Goal: Task Accomplishment & Management: Manage account settings

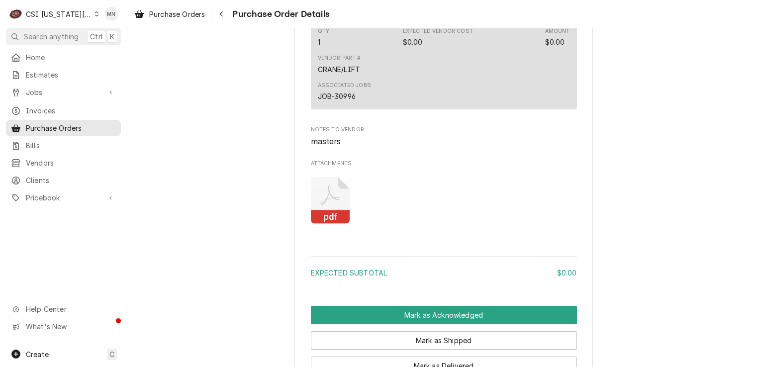
scroll to position [796, 0]
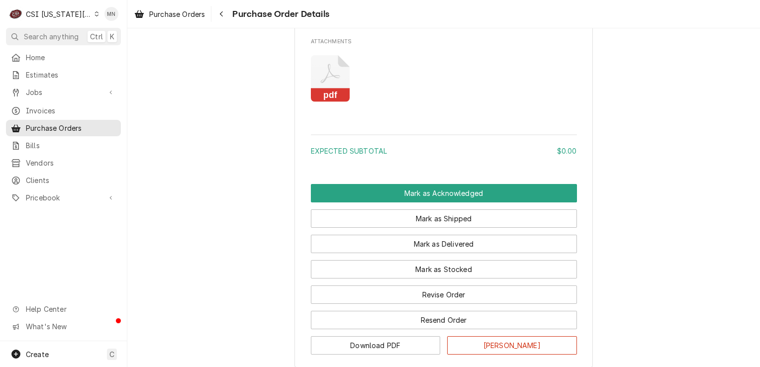
click at [326, 102] on rect "Attachments" at bounding box center [330, 96] width 39 height 14
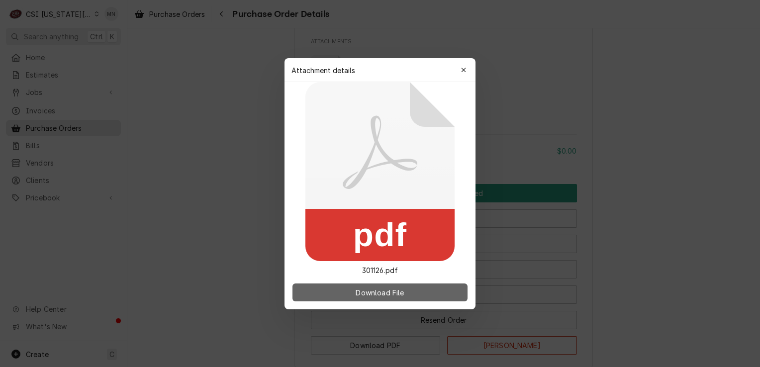
click at [368, 295] on span "Download File" at bounding box center [380, 292] width 52 height 10
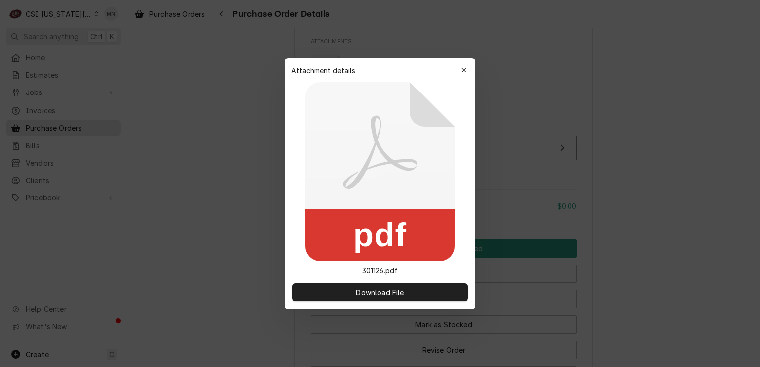
click at [465, 72] on icon "button" at bounding box center [463, 70] width 5 height 7
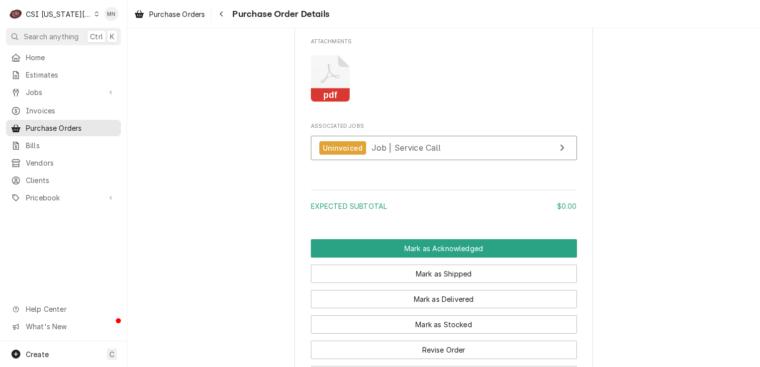
drag, startPoint x: 325, startPoint y: 124, endPoint x: 499, endPoint y: 111, distance: 174.6
click at [499, 110] on div "pdf" at bounding box center [444, 78] width 266 height 63
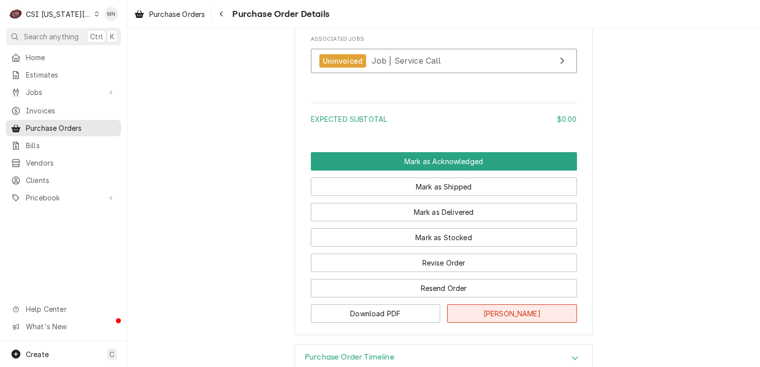
scroll to position [936, 0]
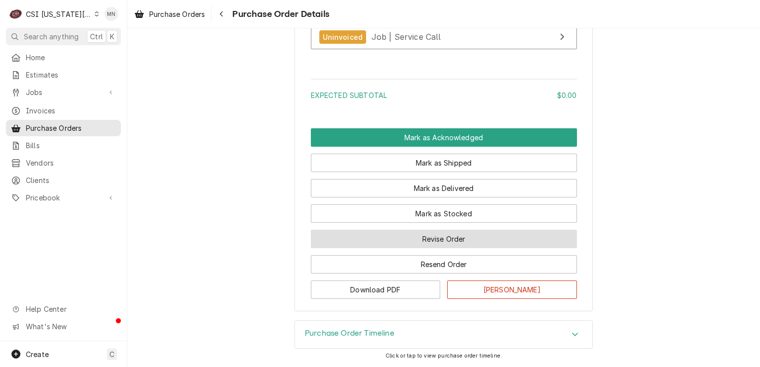
click at [463, 235] on button "Revise Order" at bounding box center [444, 239] width 266 height 18
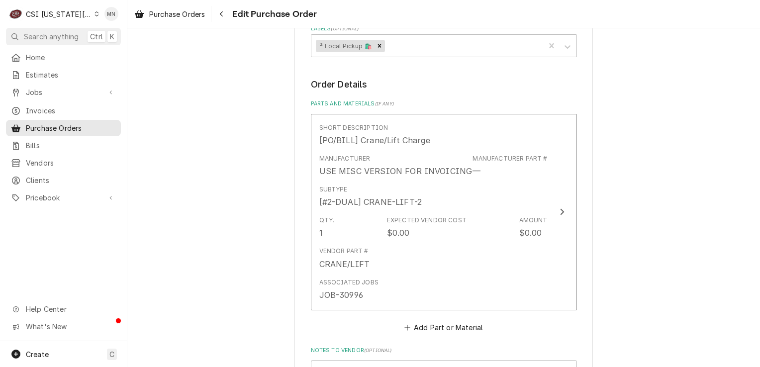
scroll to position [623, 0]
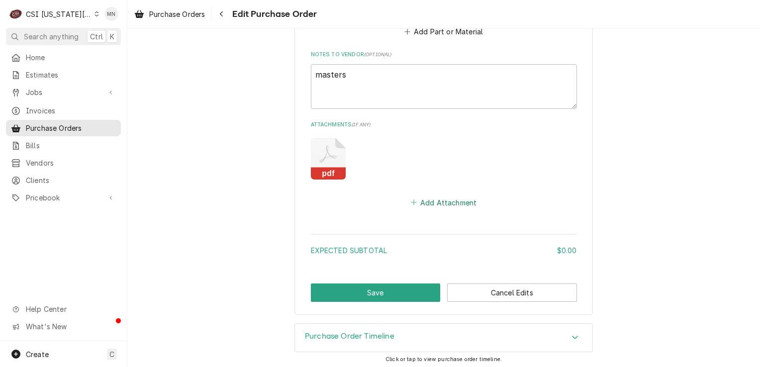
click at [443, 199] on button "Add Attachment" at bounding box center [444, 203] width 70 height 14
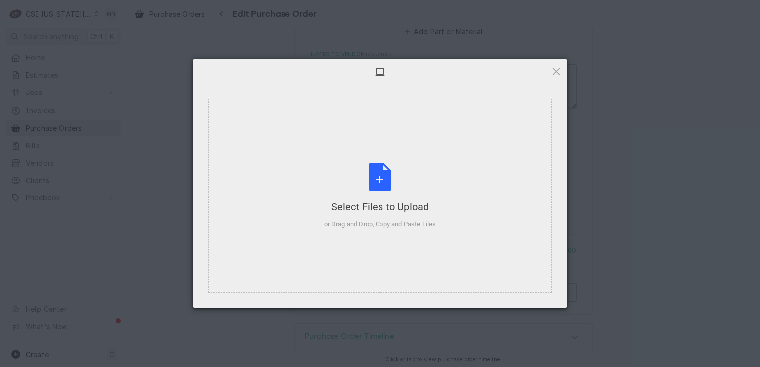
type textarea "x"
click at [378, 194] on div "Select Files to Upload or Drag and Drop, Copy and Paste Files" at bounding box center [380, 196] width 109 height 66
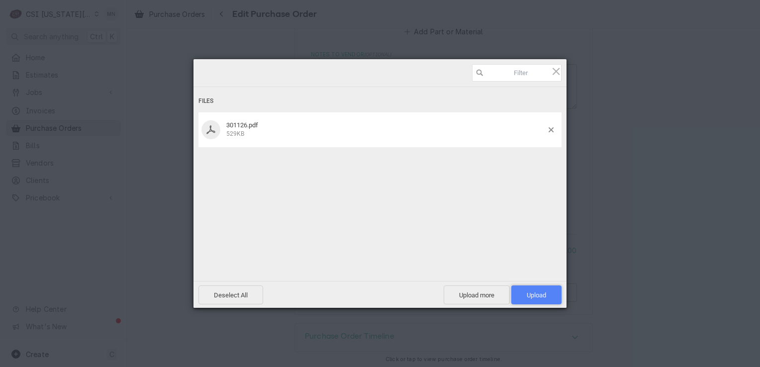
click at [537, 296] on span "Upload 1" at bounding box center [536, 295] width 19 height 7
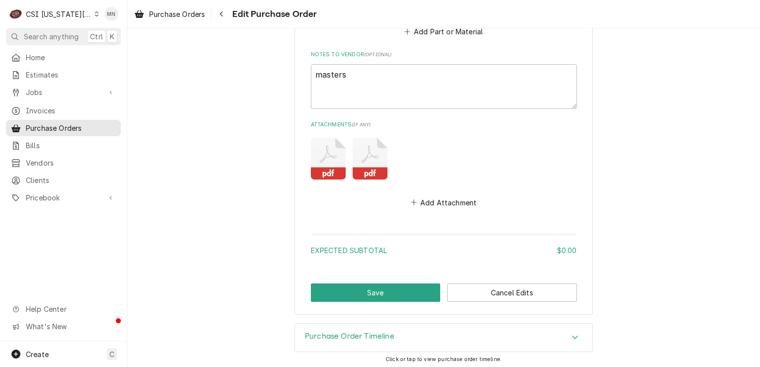
click at [346, 159] on icon "Attachments" at bounding box center [328, 159] width 35 height 42
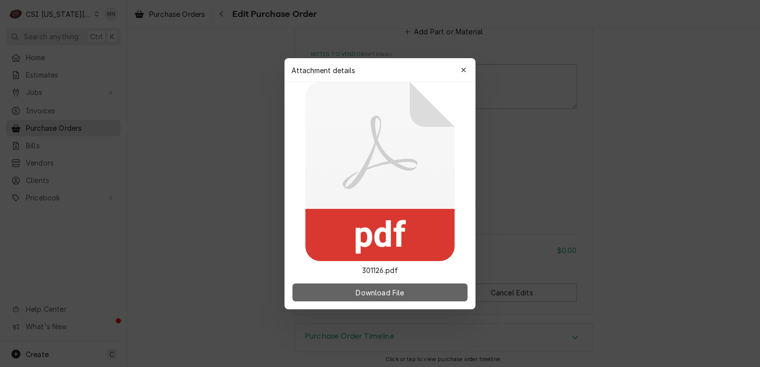
click at [377, 293] on span "Download File" at bounding box center [380, 292] width 52 height 10
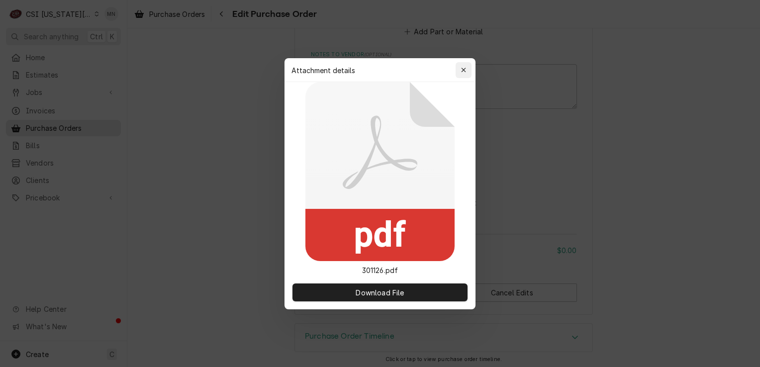
click at [471, 67] on button "button" at bounding box center [464, 70] width 16 height 16
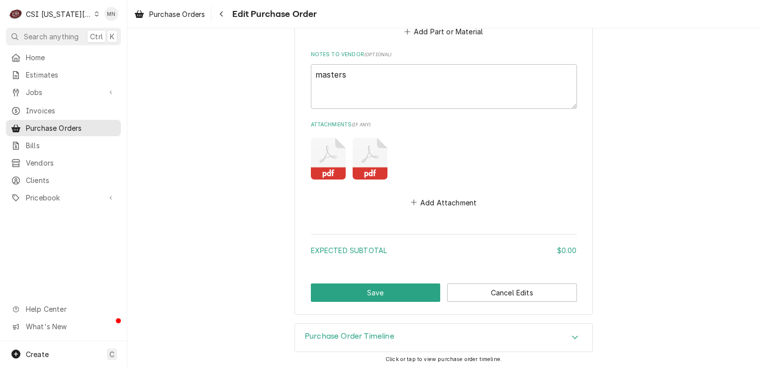
click at [346, 158] on icon "Attachments" at bounding box center [328, 159] width 35 height 42
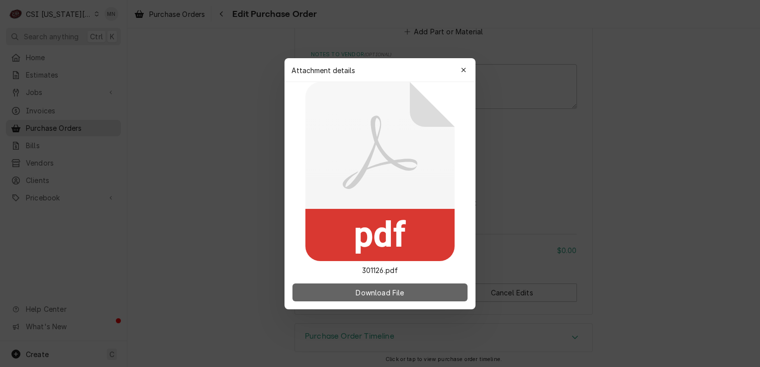
click at [362, 292] on span "Download File" at bounding box center [380, 292] width 52 height 10
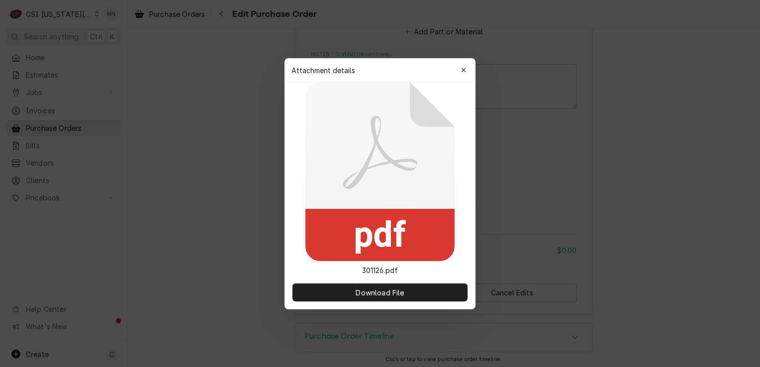
drag, startPoint x: 469, startPoint y: 70, endPoint x: 468, endPoint y: 75, distance: 5.1
click at [469, 70] on button "button" at bounding box center [464, 70] width 16 height 16
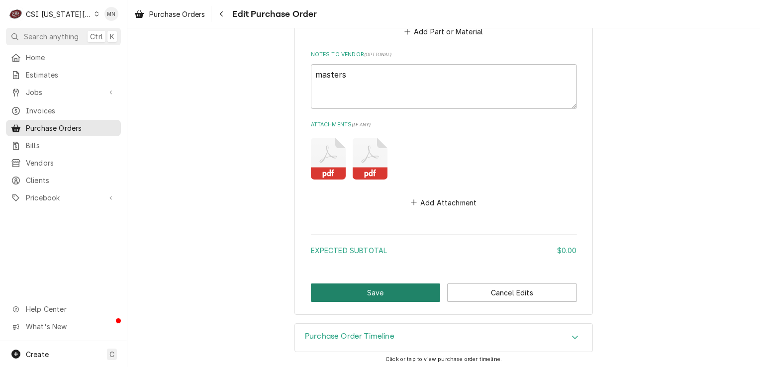
click at [370, 286] on button "Save" at bounding box center [376, 293] width 130 height 18
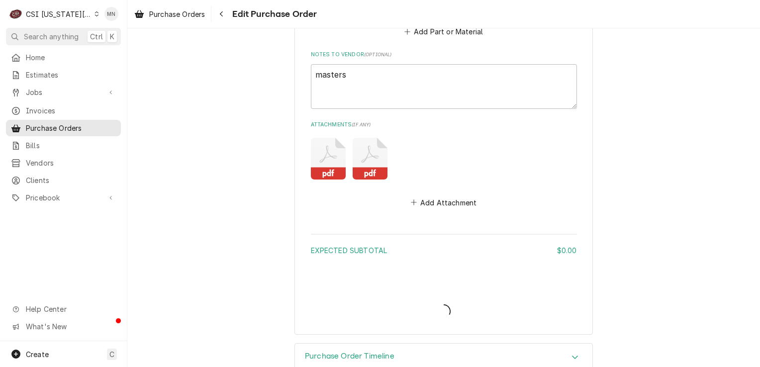
type textarea "x"
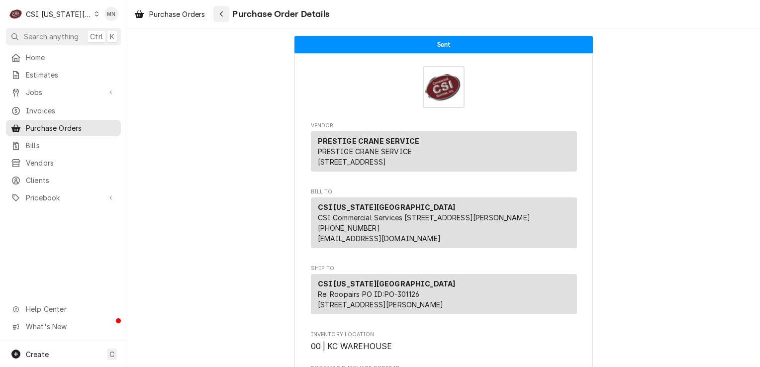
click at [226, 15] on div "Navigate back" at bounding box center [221, 14] width 10 height 10
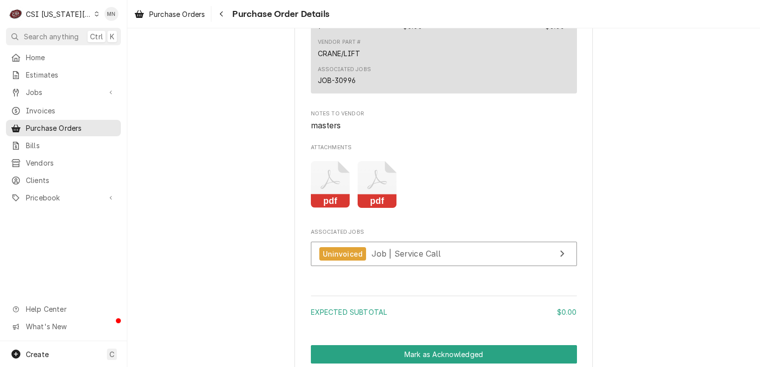
scroll to position [796, 0]
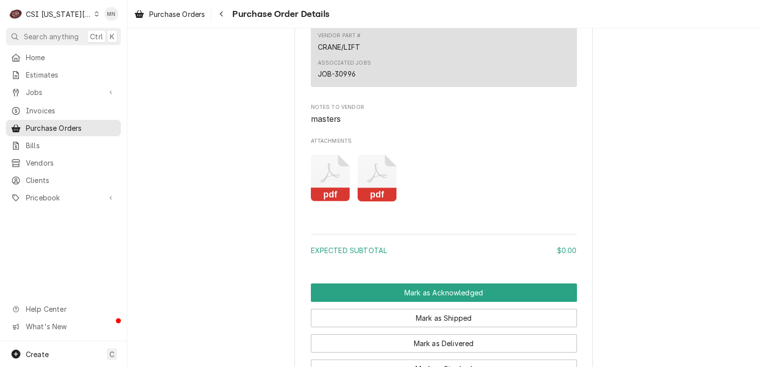
scroll to position [796, 0]
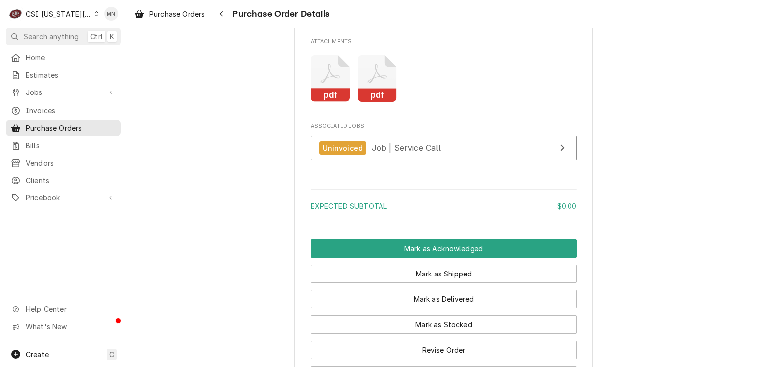
click at [350, 102] on icon "Attachments" at bounding box center [330, 78] width 39 height 47
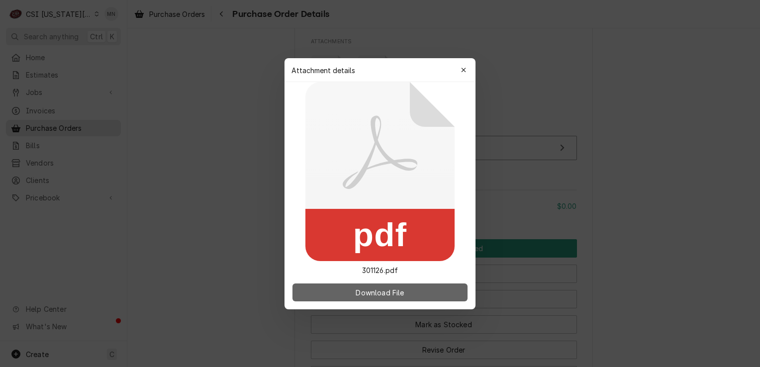
click at [382, 288] on span "Download File" at bounding box center [380, 292] width 52 height 10
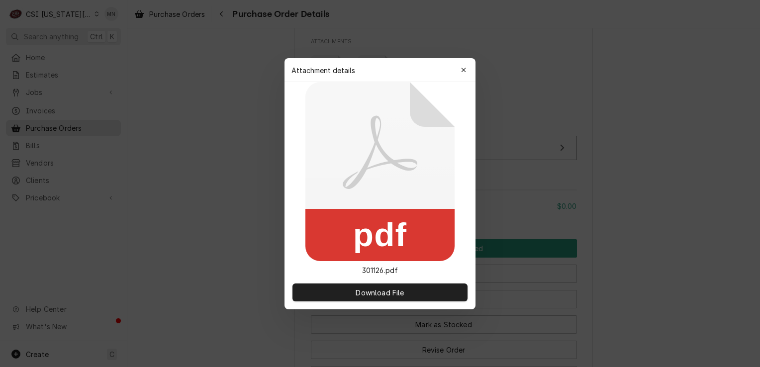
click at [469, 69] on button "button" at bounding box center [464, 70] width 16 height 16
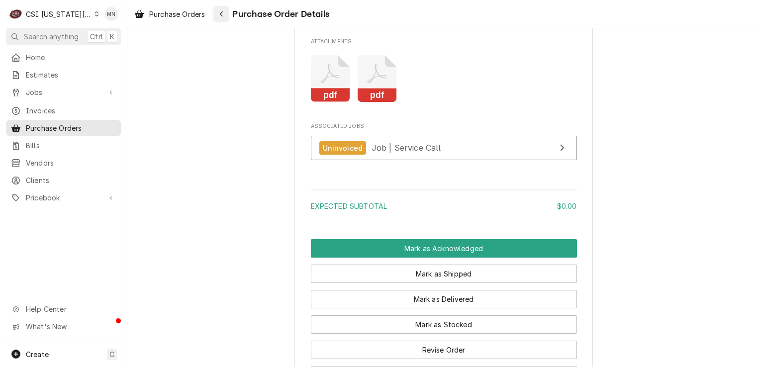
click at [224, 14] on icon "Navigate back" at bounding box center [221, 13] width 4 height 7
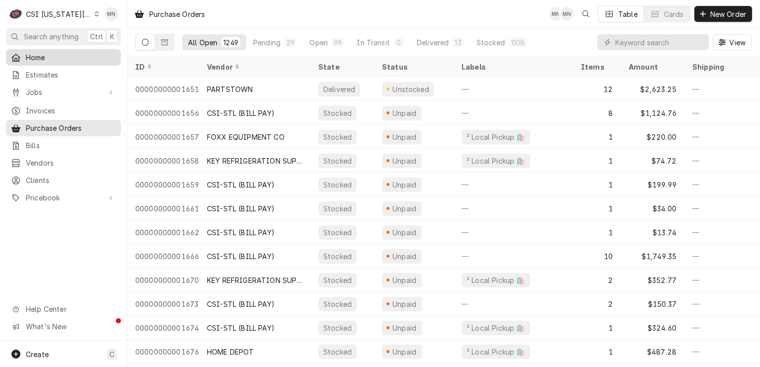
click at [33, 61] on div "Home" at bounding box center [63, 57] width 111 height 12
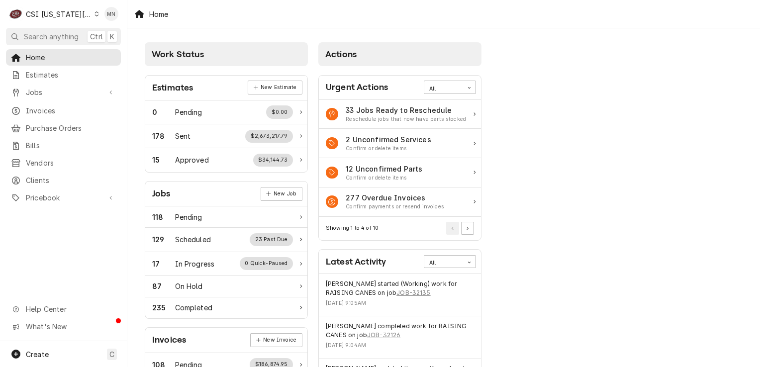
click at [62, 7] on div "C CSI [US_STATE] City" at bounding box center [54, 14] width 96 height 20
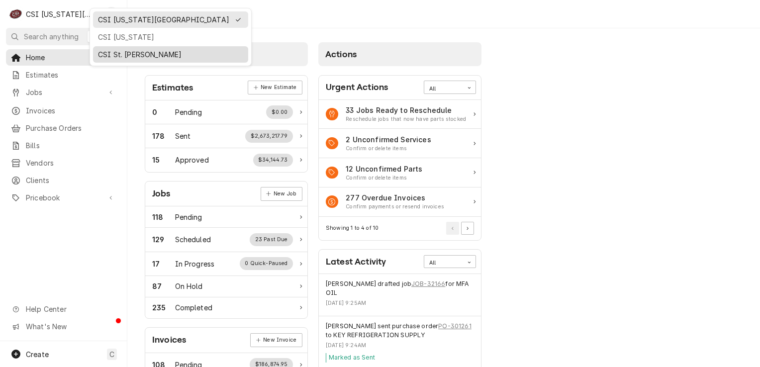
click at [101, 46] on div "CSI St. [PERSON_NAME]" at bounding box center [170, 54] width 155 height 16
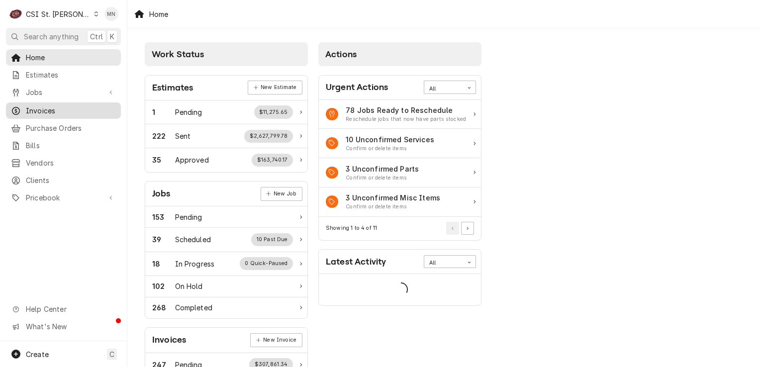
click at [38, 105] on span "Invoices" at bounding box center [71, 110] width 90 height 10
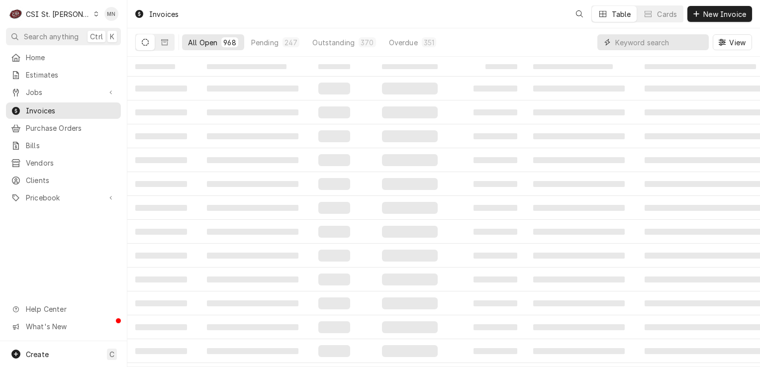
click at [658, 42] on input "Dynamic Content Wrapper" at bounding box center [659, 42] width 89 height 16
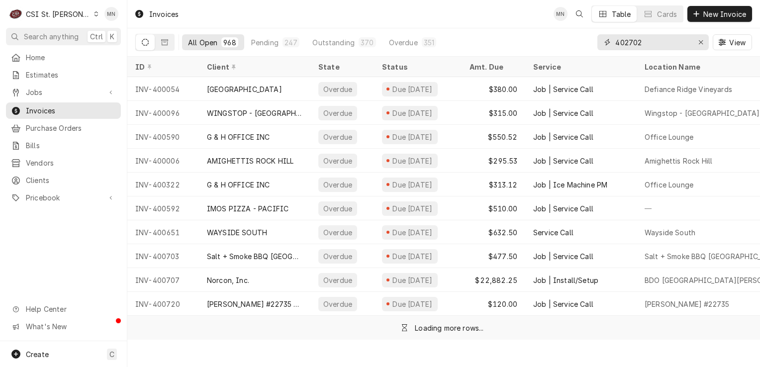
type input "402702"
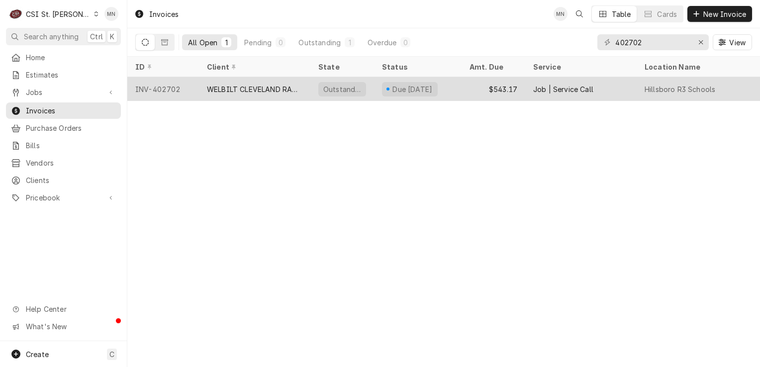
click at [184, 91] on div "INV-402702" at bounding box center [163, 89] width 72 height 24
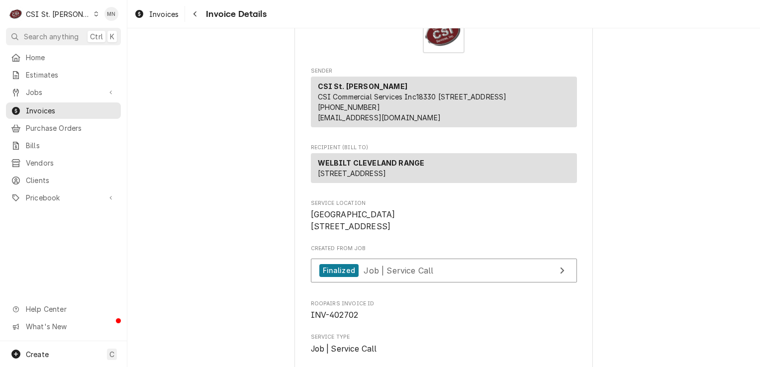
scroll to position [199, 0]
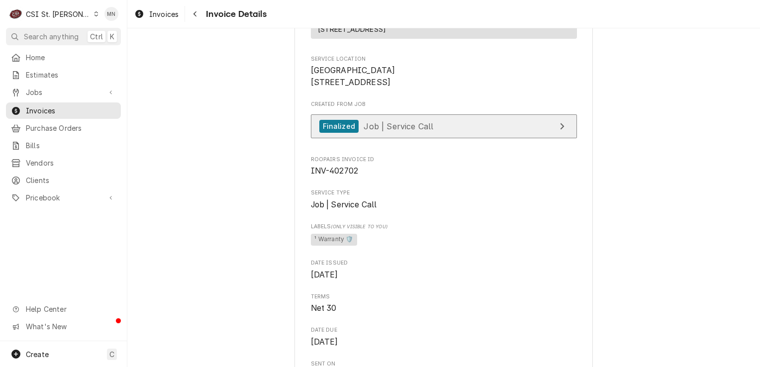
click at [445, 139] on link "Finalized Job | Service Call" at bounding box center [444, 126] width 266 height 24
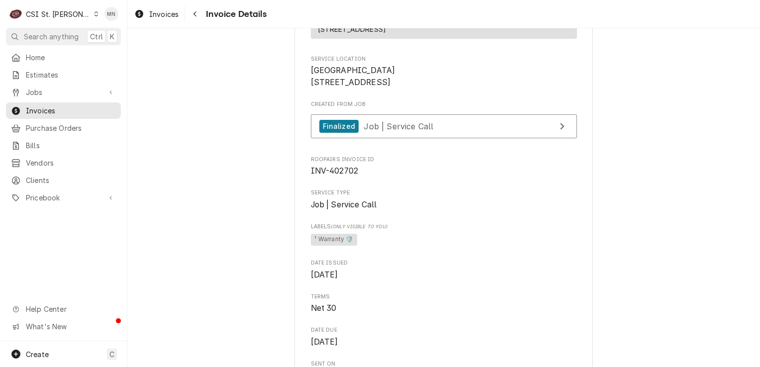
click at [50, 17] on div "CSI St. [PERSON_NAME]" at bounding box center [58, 14] width 65 height 10
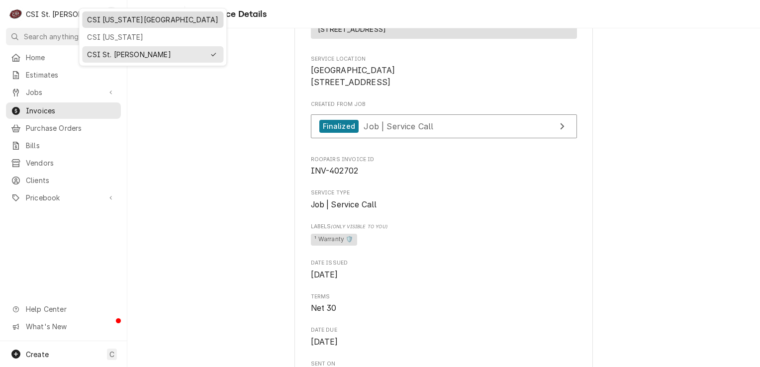
click at [112, 23] on div "CSI Kansas City" at bounding box center [152, 19] width 131 height 10
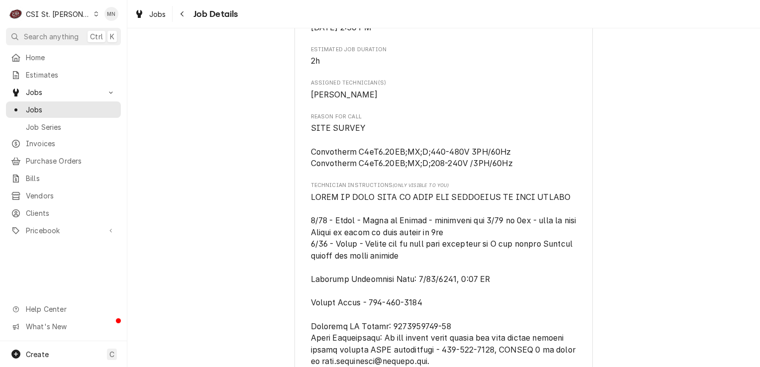
scroll to position [497, 0]
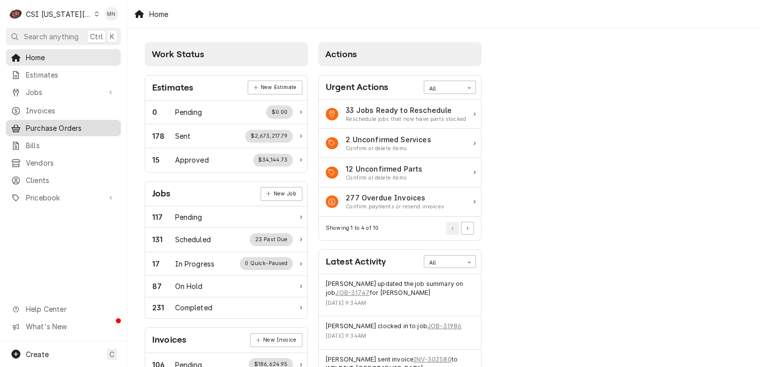
click at [60, 123] on span "Purchase Orders" at bounding box center [71, 128] width 90 height 10
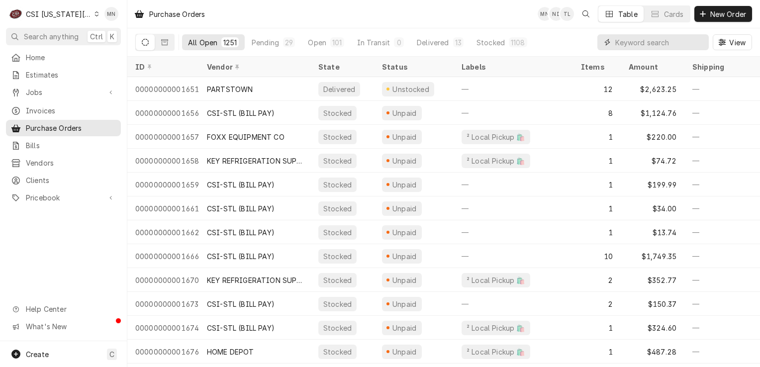
click at [663, 45] on input "Dynamic Content Wrapper" at bounding box center [659, 42] width 89 height 16
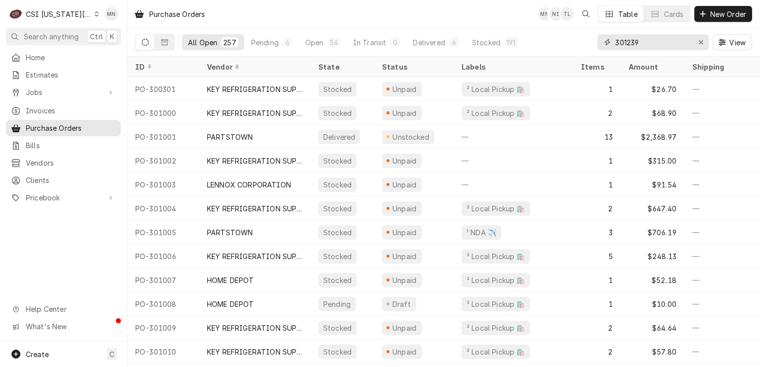
type input "301239"
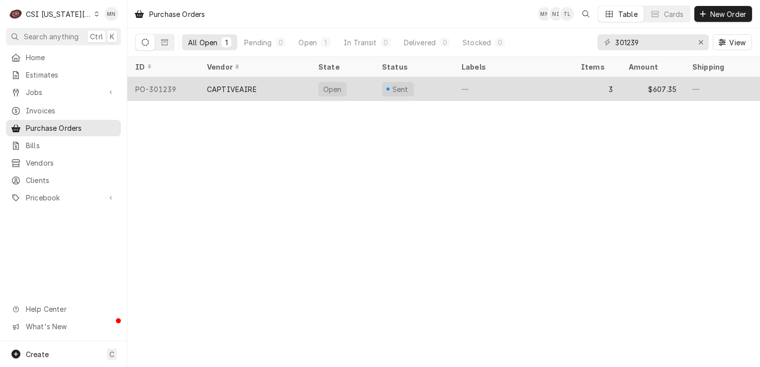
click at [225, 91] on div "CAPTIVEAIRE" at bounding box center [232, 89] width 50 height 10
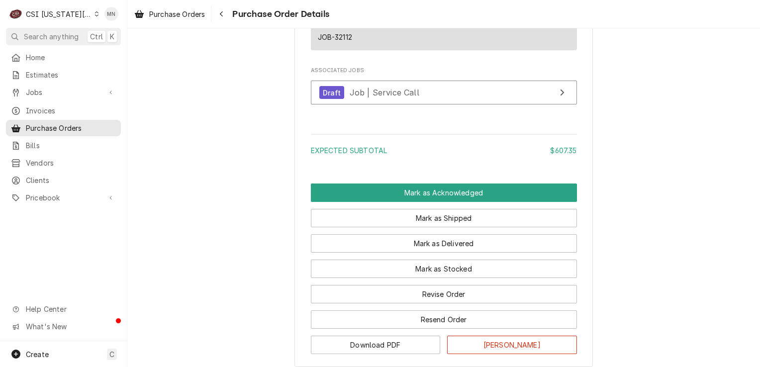
scroll to position [1143, 0]
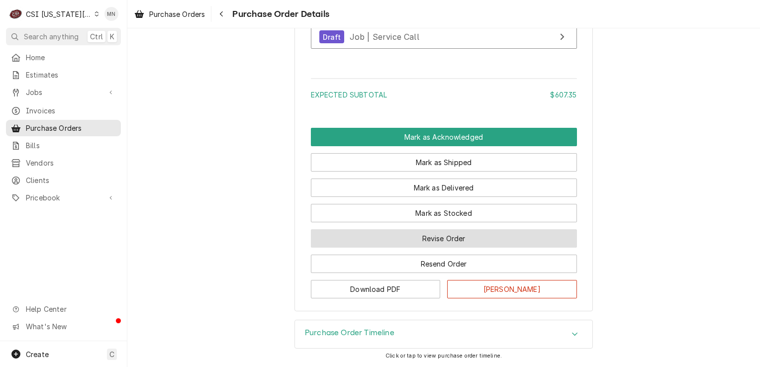
click at [458, 238] on button "Revise Order" at bounding box center [444, 238] width 266 height 18
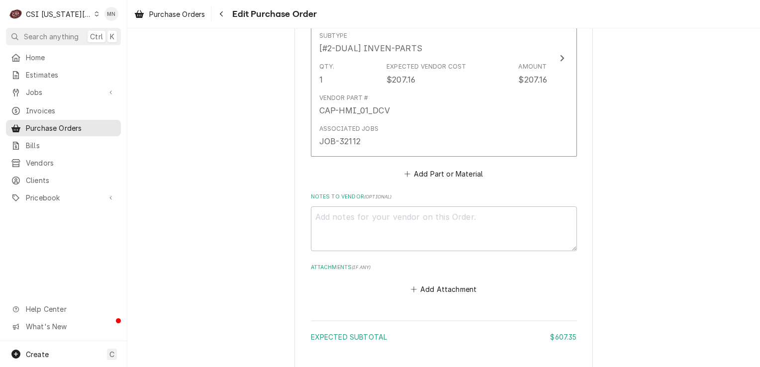
scroll to position [945, 0]
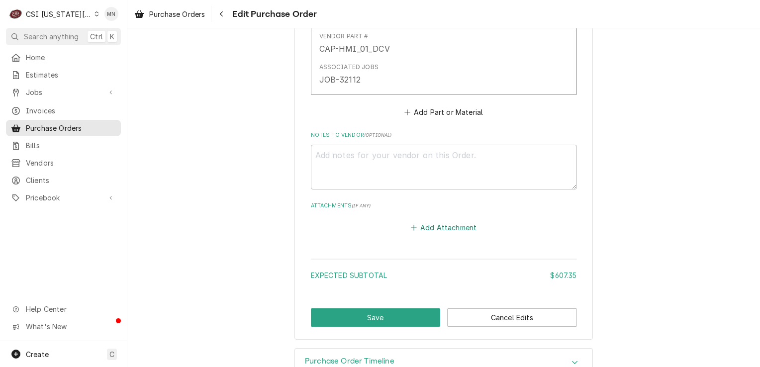
click at [443, 226] on button "Add Attachment" at bounding box center [444, 227] width 70 height 14
type textarea "x"
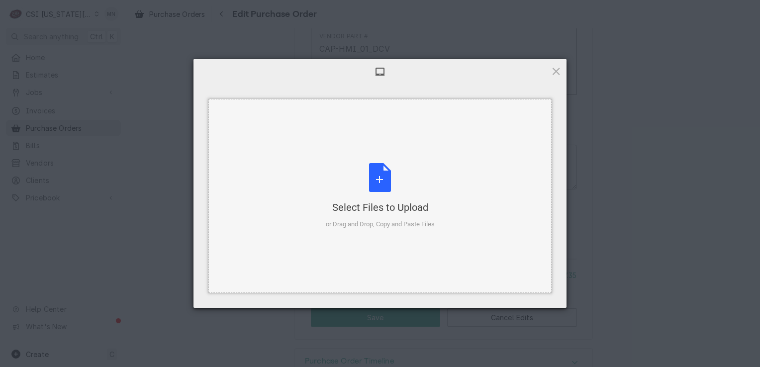
click at [378, 193] on div "Select Files to Upload or Drag and Drop, Copy and Paste Files" at bounding box center [380, 196] width 109 height 66
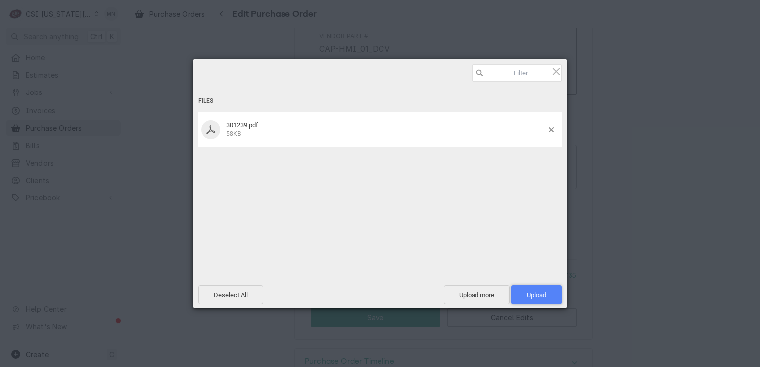
click at [540, 297] on span "Upload 1" at bounding box center [536, 295] width 19 height 7
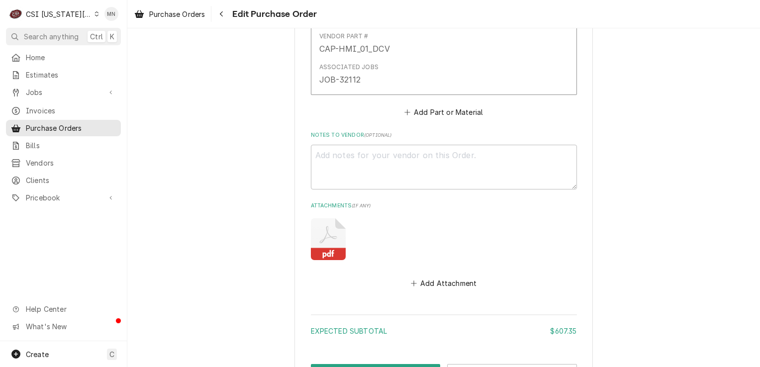
click at [330, 232] on icon "Attachments" at bounding box center [328, 239] width 35 height 42
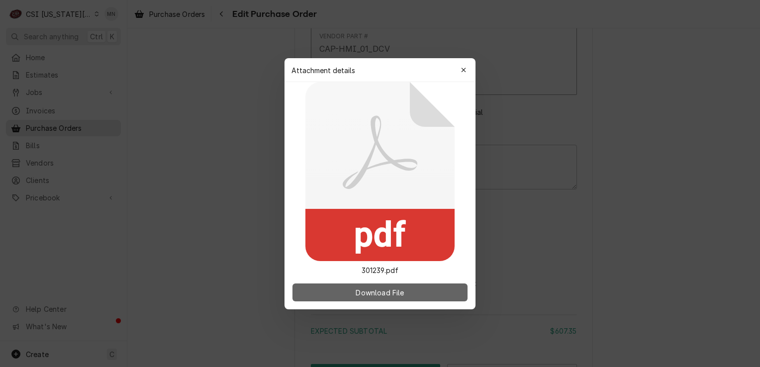
click at [370, 287] on button "Download File" at bounding box center [380, 293] width 175 height 18
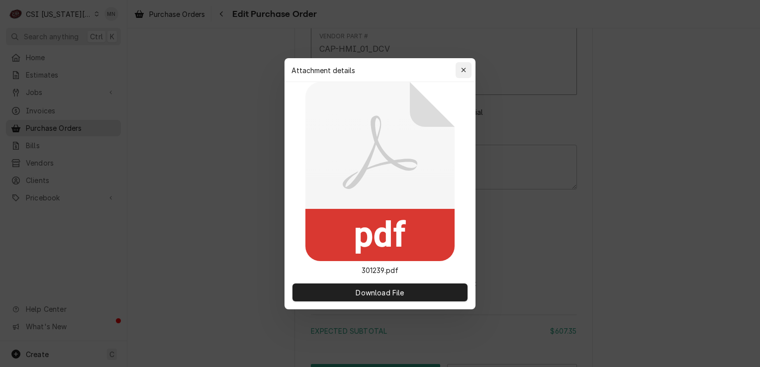
click at [466, 67] on icon "button" at bounding box center [463, 70] width 5 height 7
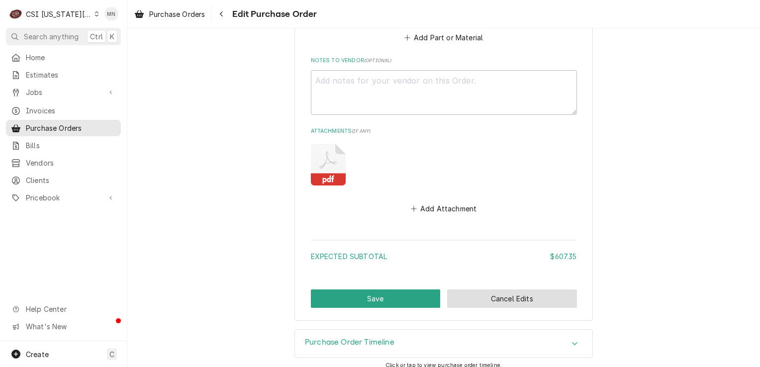
scroll to position [1025, 0]
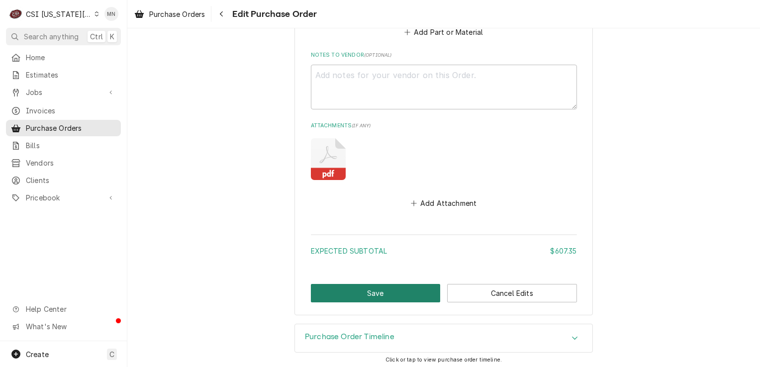
click at [380, 293] on button "Save" at bounding box center [376, 293] width 130 height 18
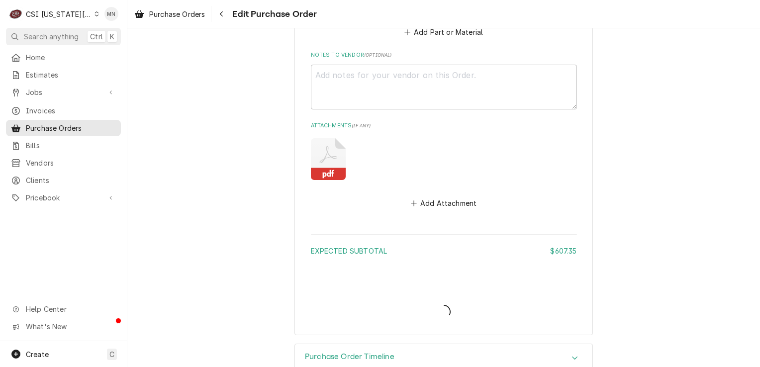
type textarea "x"
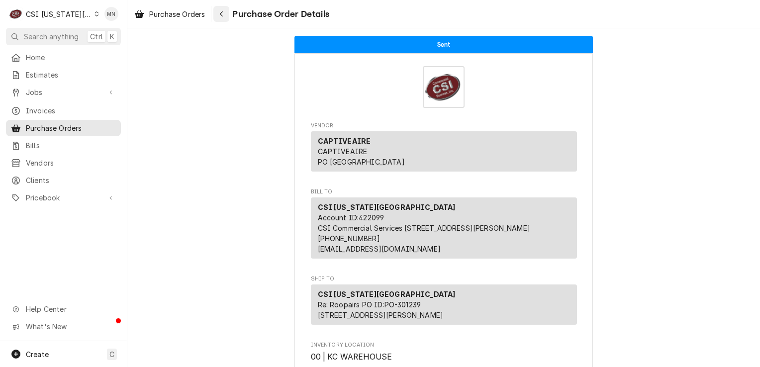
click at [222, 17] on icon "Navigate back" at bounding box center [221, 13] width 4 height 7
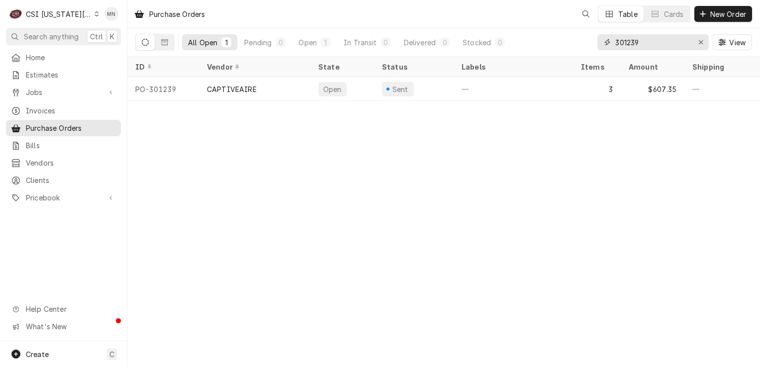
click at [648, 43] on input "301239" at bounding box center [652, 42] width 75 height 16
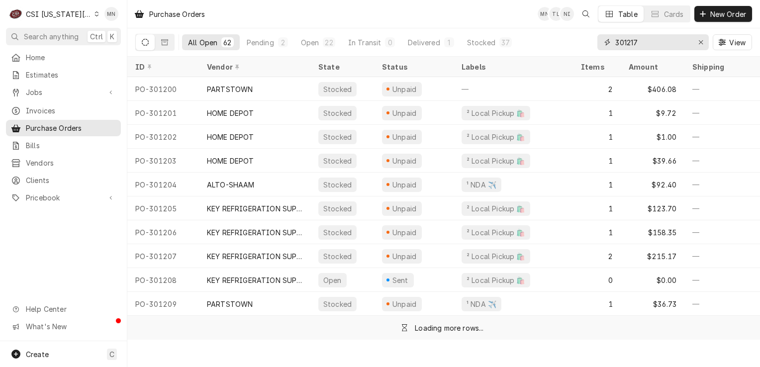
type input "301217"
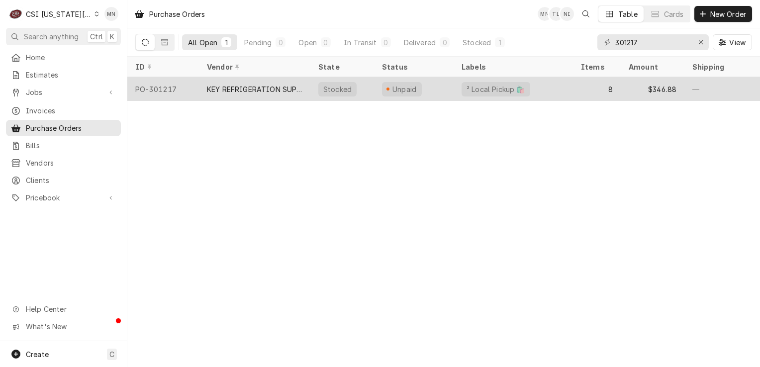
click at [221, 89] on div "KEY REFRIGERATION SUPPLY" at bounding box center [255, 89] width 96 height 10
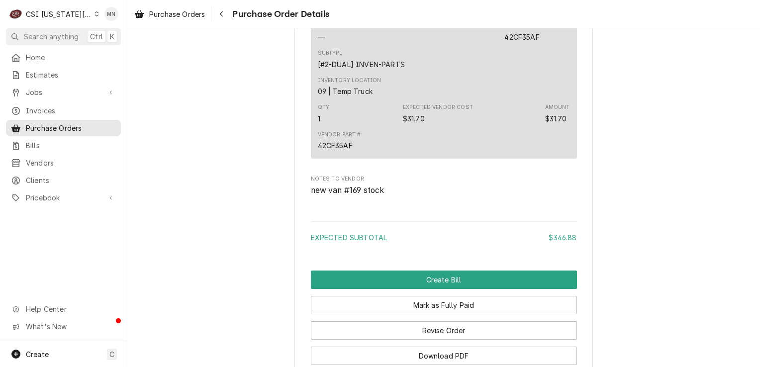
scroll to position [2086, 0]
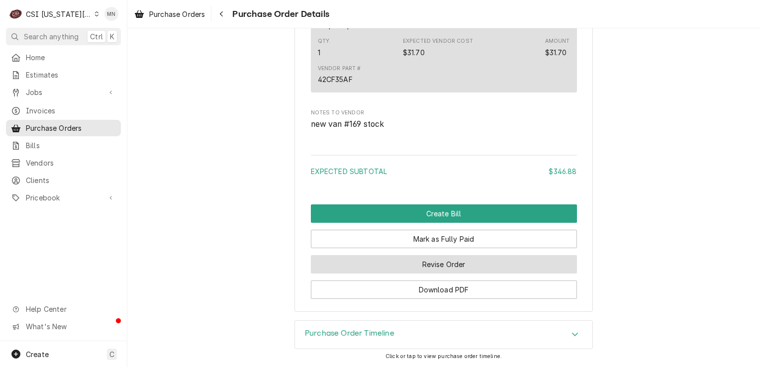
click at [422, 266] on button "Revise Order" at bounding box center [444, 264] width 266 height 18
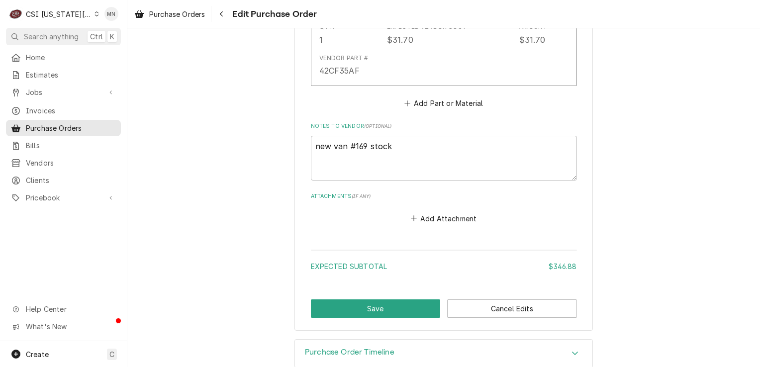
scroll to position [2034, 0]
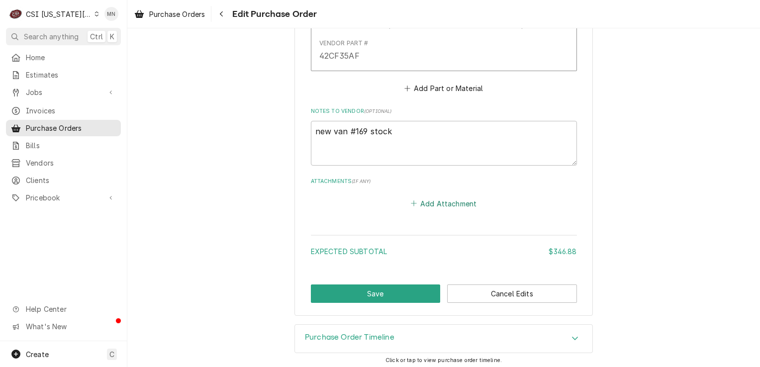
click at [428, 202] on button "Add Attachment" at bounding box center [444, 204] width 70 height 14
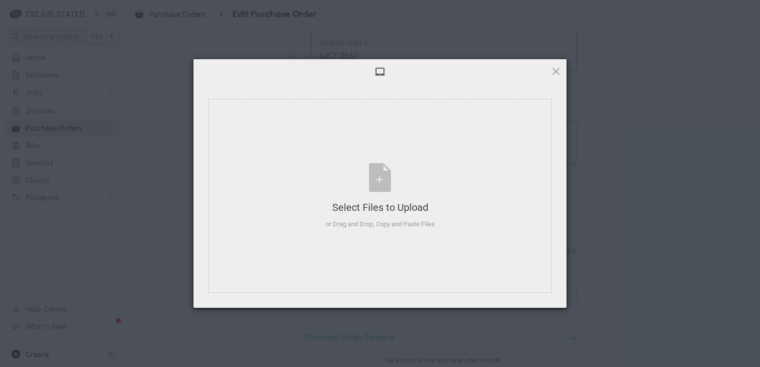
type textarea "x"
click at [372, 198] on div "Select Files to Upload or Drag and Drop, Copy and Paste Files" at bounding box center [380, 196] width 109 height 66
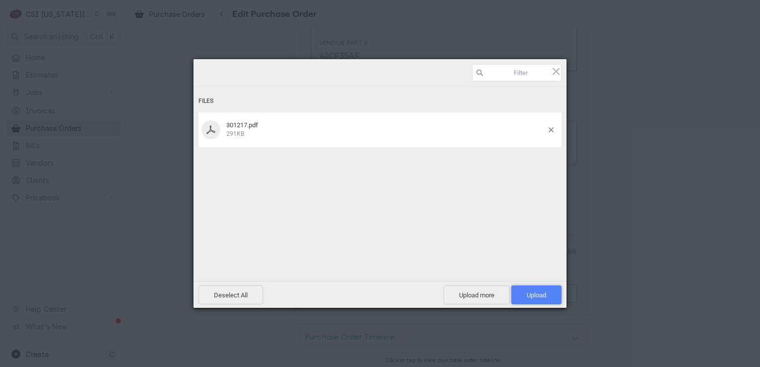
click at [540, 294] on span "Upload 1" at bounding box center [536, 295] width 19 height 7
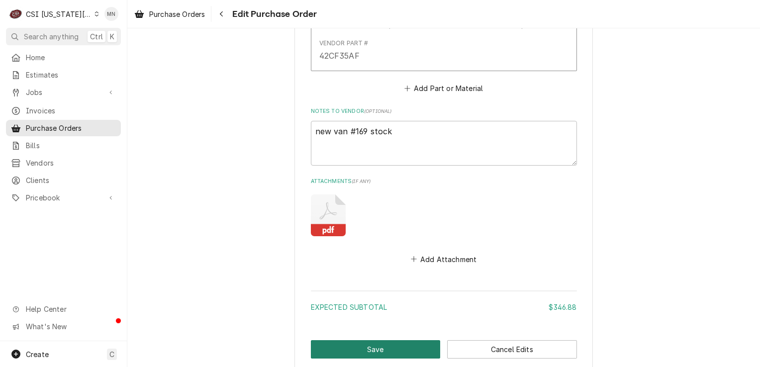
click at [392, 342] on button "Save" at bounding box center [376, 349] width 130 height 18
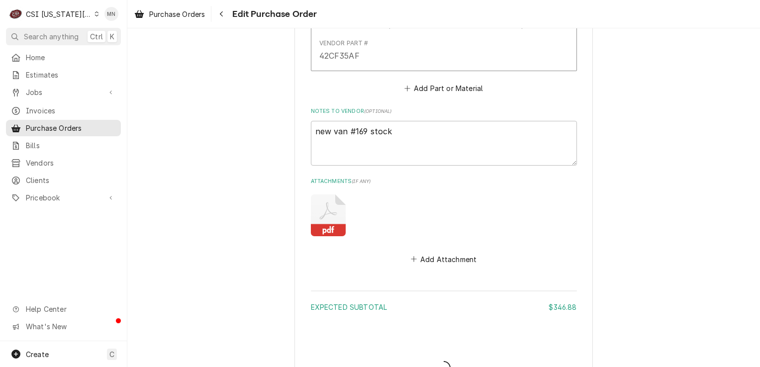
type textarea "x"
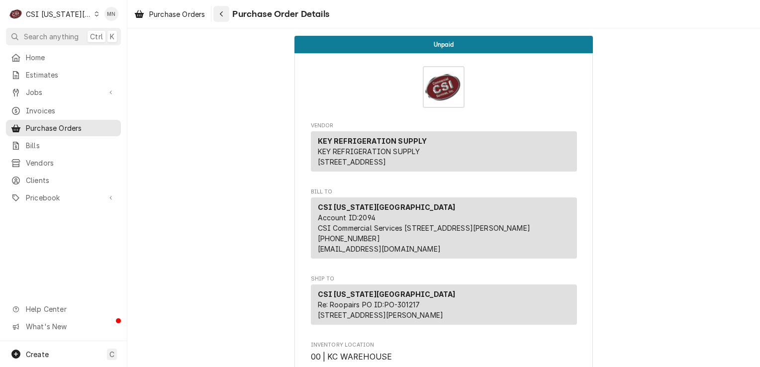
click at [225, 13] on div "Navigate back" at bounding box center [221, 14] width 10 height 10
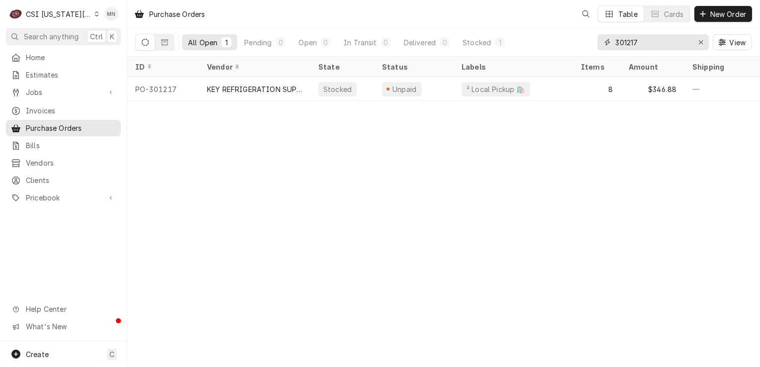
click at [653, 43] on input "301217" at bounding box center [652, 42] width 75 height 16
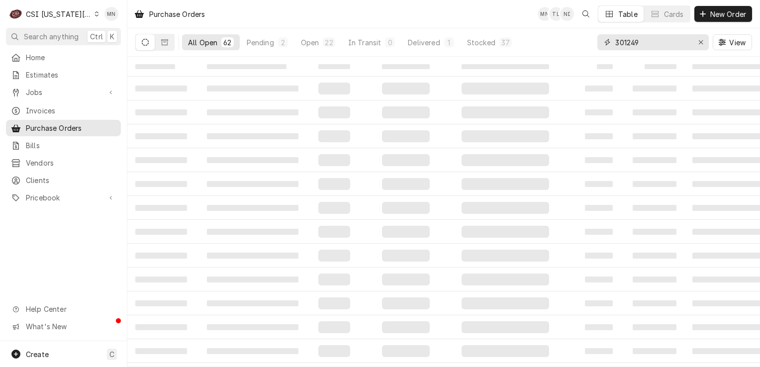
type input "301249"
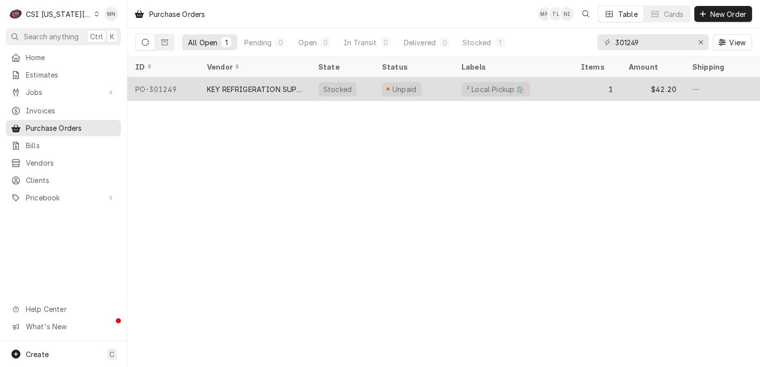
click at [272, 84] on div "KEY REFRIGERATION SUPPLY" at bounding box center [255, 89] width 96 height 10
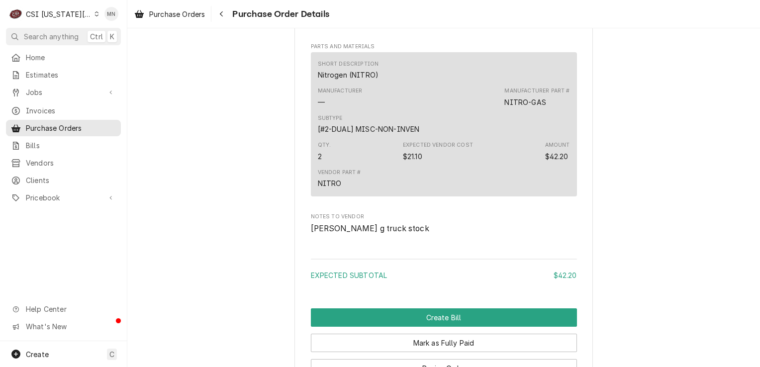
scroll to position [830, 0]
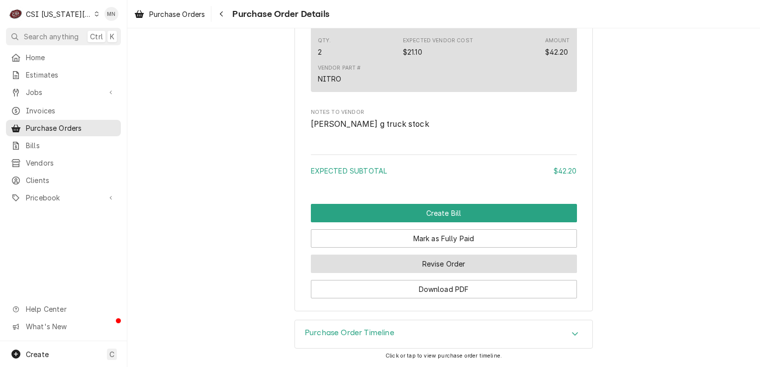
click at [440, 266] on button "Revise Order" at bounding box center [444, 264] width 266 height 18
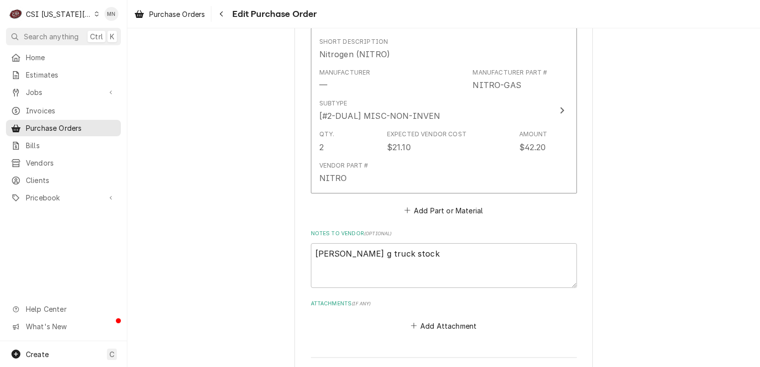
scroll to position [593, 0]
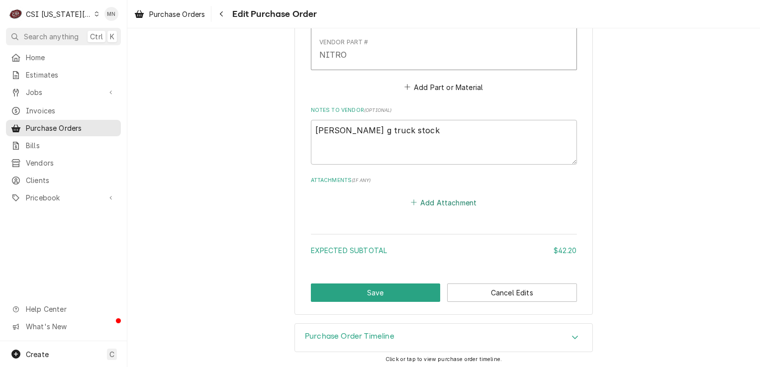
click at [440, 199] on button "Add Attachment" at bounding box center [444, 203] width 70 height 14
type textarea "x"
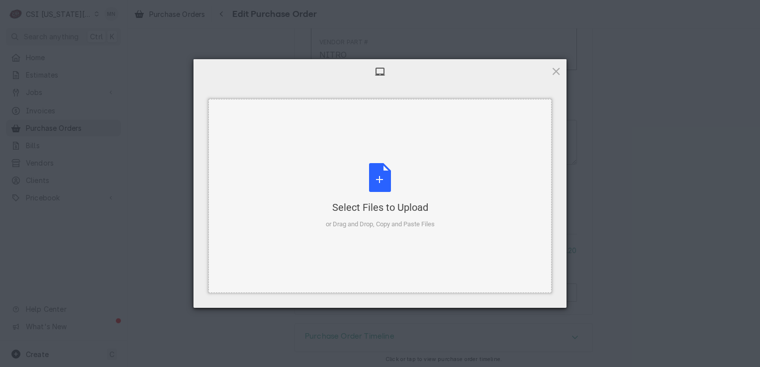
click at [395, 182] on div "Select Files to Upload or Drag and Drop, Copy and Paste Files" at bounding box center [380, 196] width 109 height 66
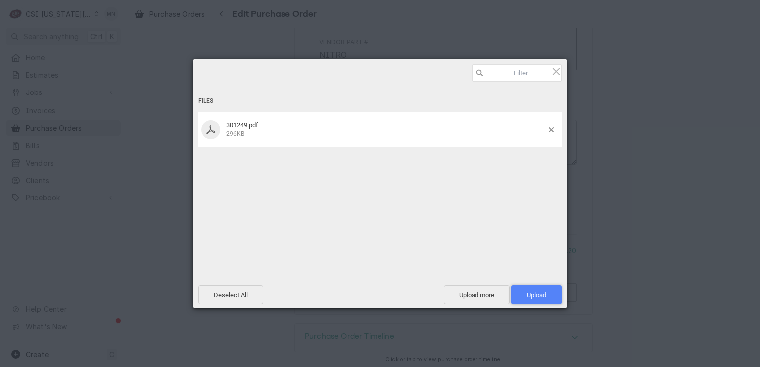
click at [536, 298] on span "Upload 1" at bounding box center [536, 295] width 19 height 7
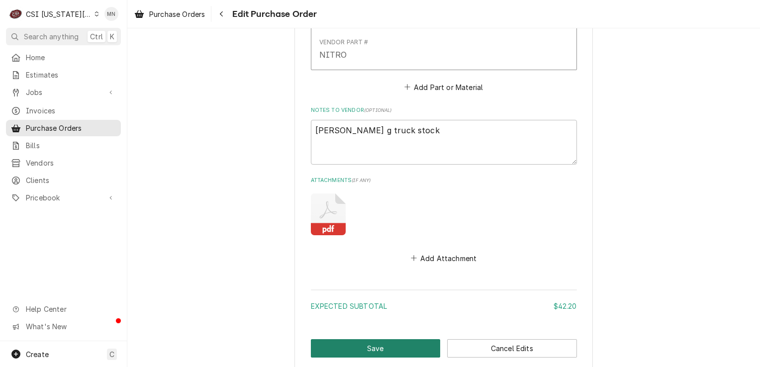
click at [380, 343] on button "Save" at bounding box center [376, 348] width 130 height 18
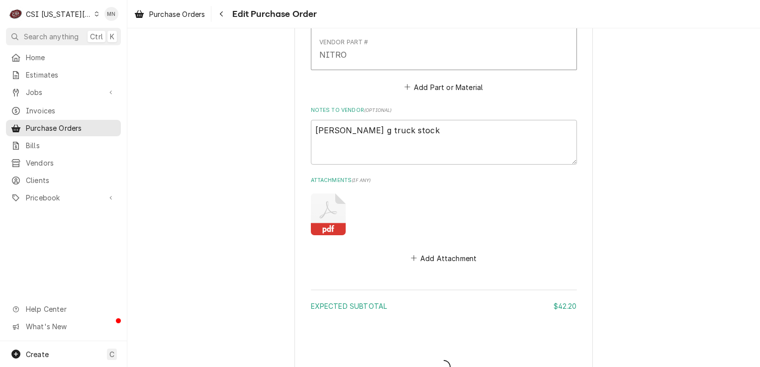
type textarea "x"
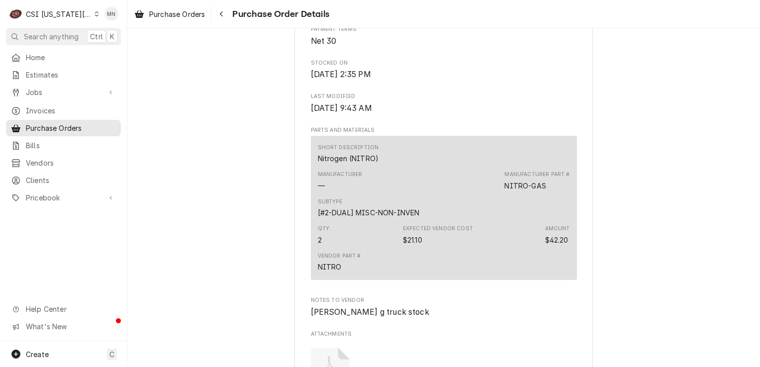
scroll to position [467, 0]
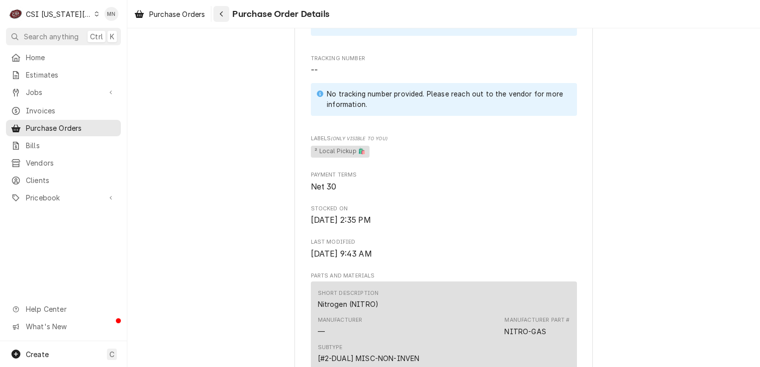
click at [219, 12] on div "Navigate back" at bounding box center [221, 14] width 10 height 10
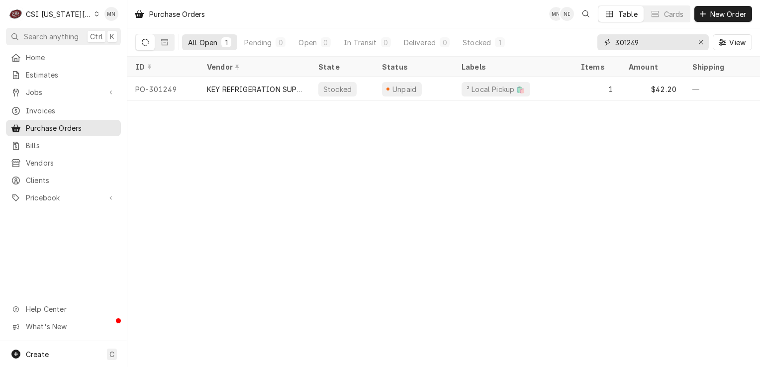
click at [647, 45] on input "301249" at bounding box center [652, 42] width 75 height 16
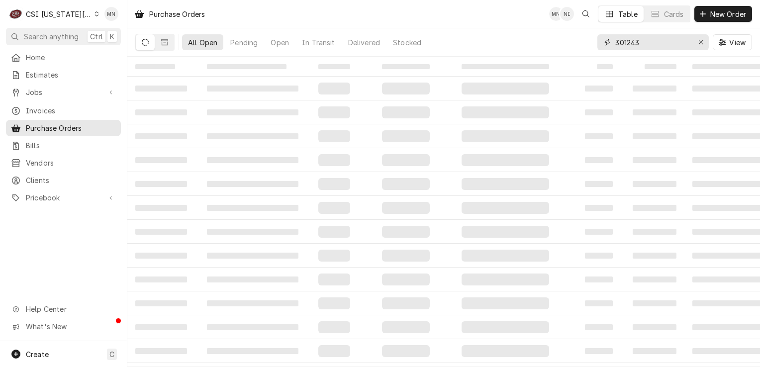
type input "301243"
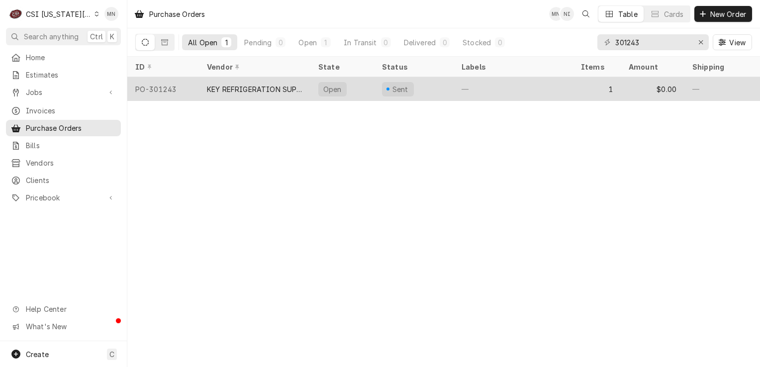
click at [235, 88] on div "KEY REFRIGERATION SUPPLY" at bounding box center [255, 89] width 96 height 10
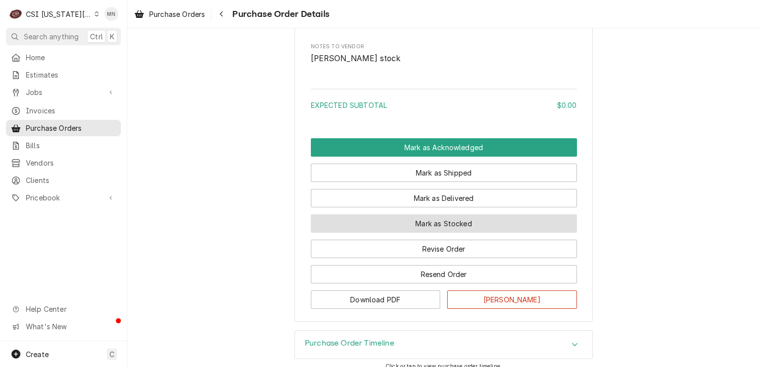
scroll to position [743, 0]
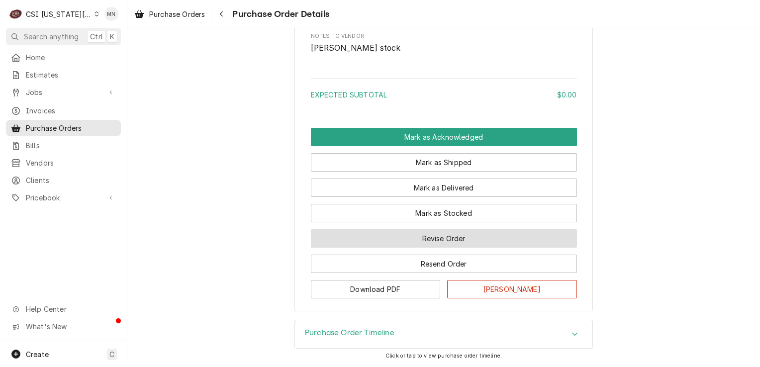
click at [449, 243] on button "Revise Order" at bounding box center [444, 238] width 266 height 18
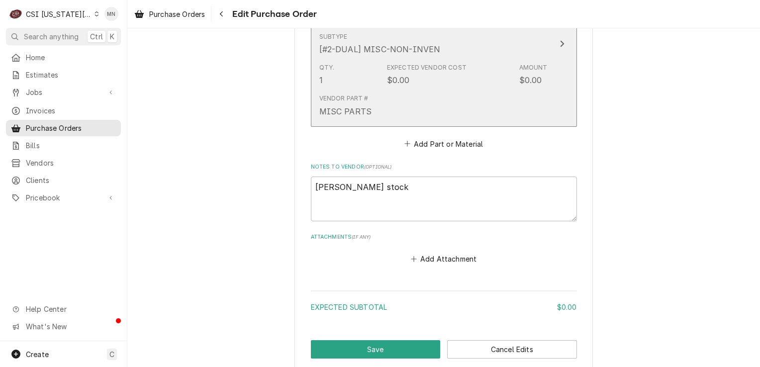
scroll to position [570, 0]
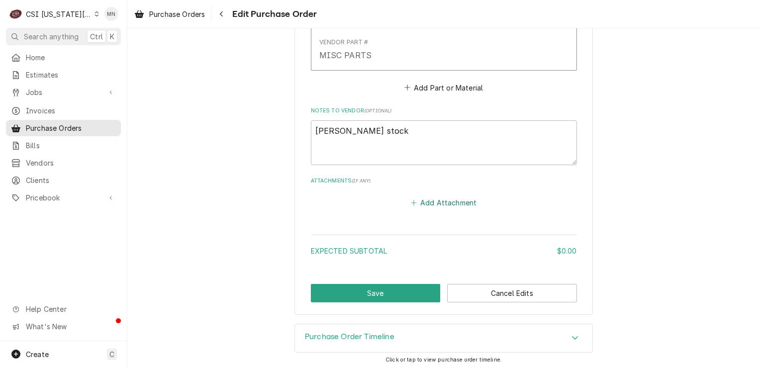
click at [441, 205] on button "Add Attachment" at bounding box center [444, 203] width 70 height 14
type textarea "x"
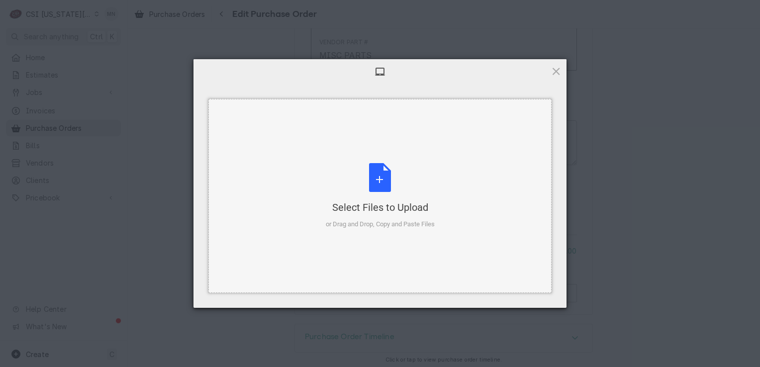
click at [389, 196] on div "Select Files to Upload or Drag and Drop, Copy and Paste Files" at bounding box center [380, 196] width 109 height 66
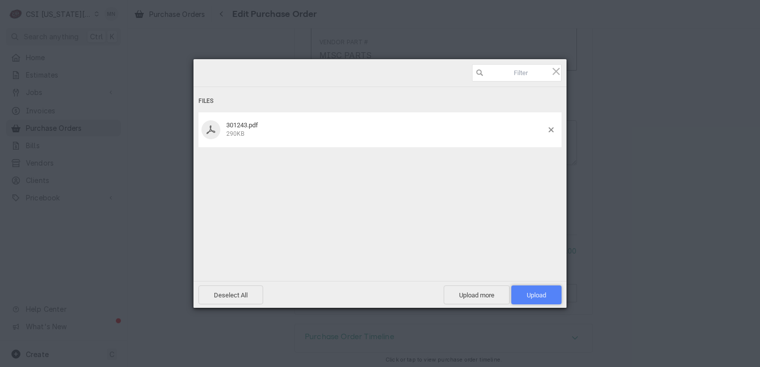
click at [527, 294] on span "Upload 1" at bounding box center [536, 295] width 19 height 7
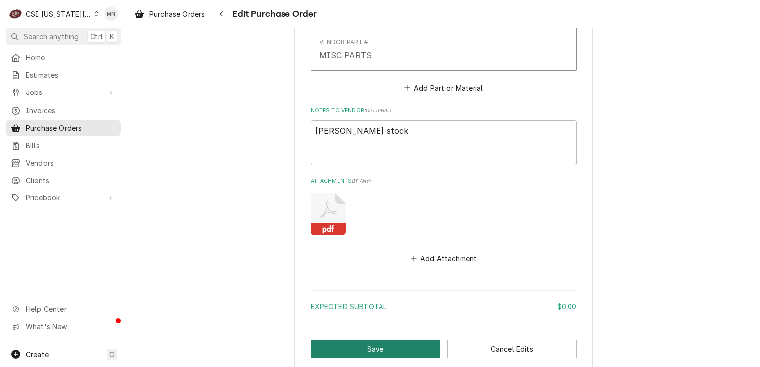
click at [396, 345] on button "Save" at bounding box center [376, 349] width 130 height 18
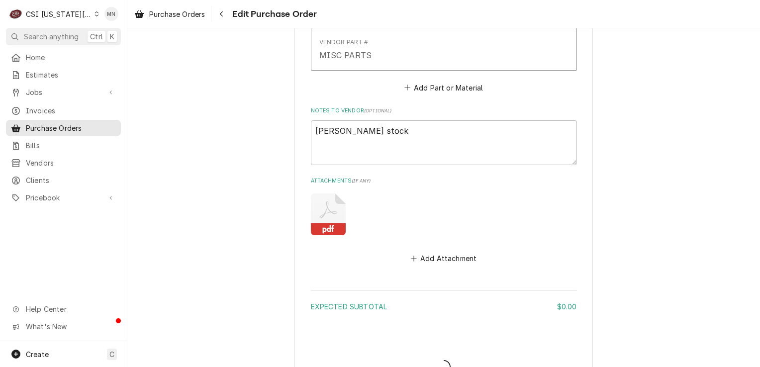
type textarea "x"
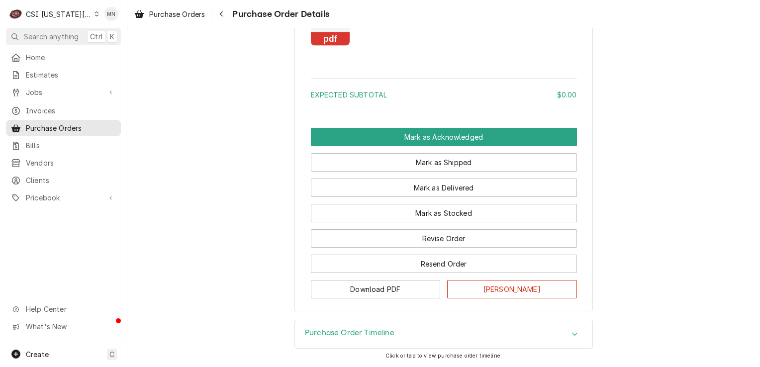
scroll to position [828, 0]
click at [221, 13] on icon "Navigate back" at bounding box center [221, 13] width 3 height 5
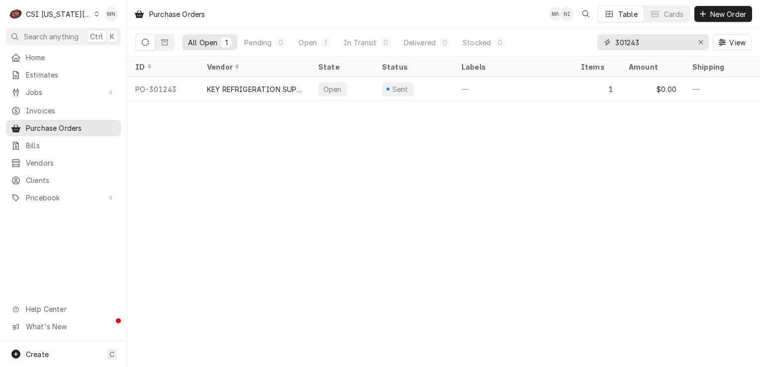
click at [646, 45] on input "301243" at bounding box center [652, 42] width 75 height 16
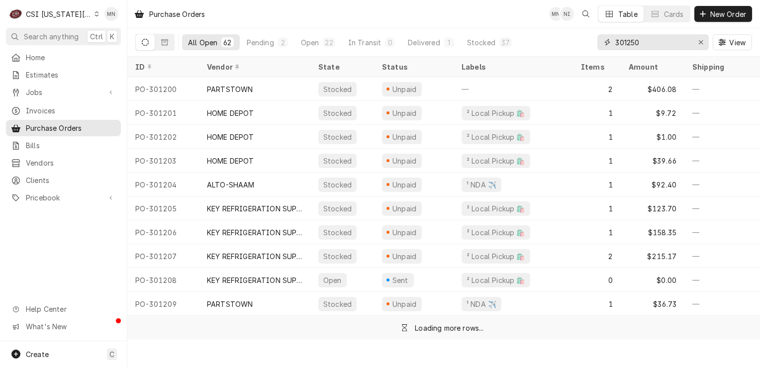
type input "301250"
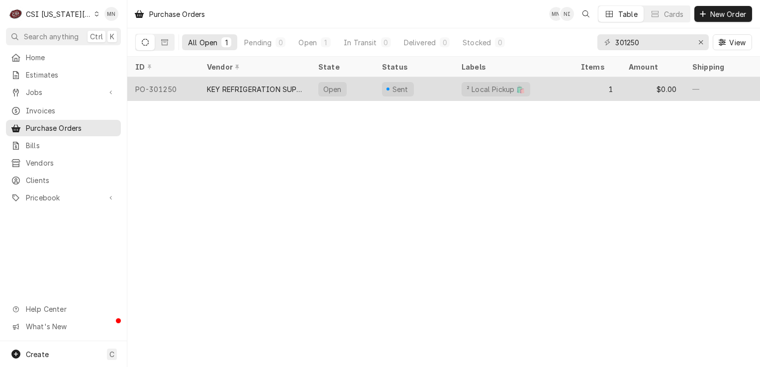
click at [245, 84] on div "KEY REFRIGERATION SUPPLY" at bounding box center [255, 89] width 96 height 10
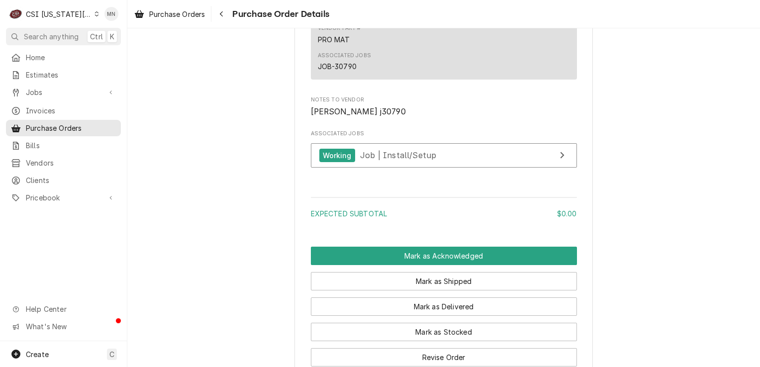
scroll to position [862, 0]
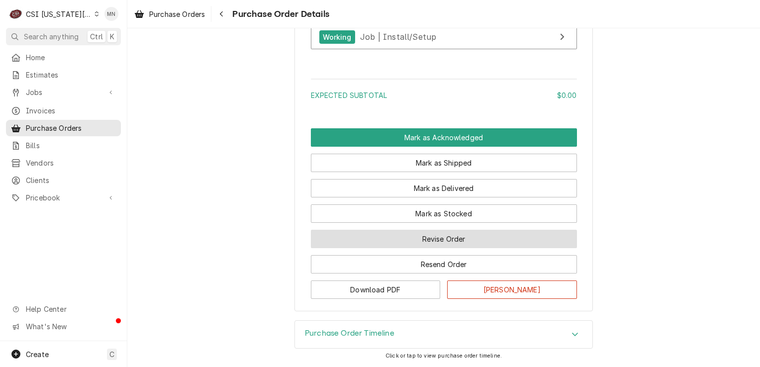
click at [460, 235] on button "Revise Order" at bounding box center [444, 239] width 266 height 18
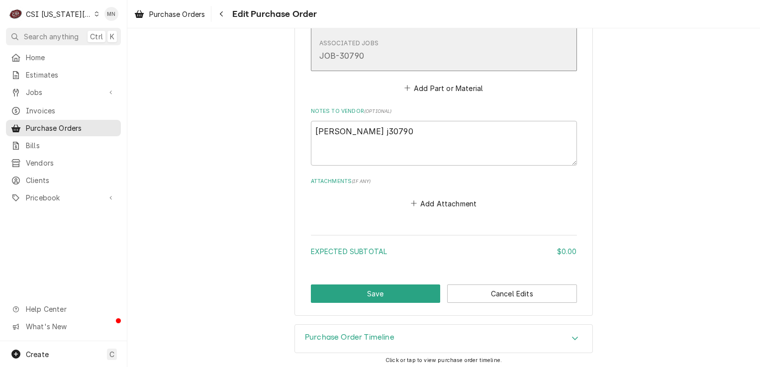
scroll to position [601, 0]
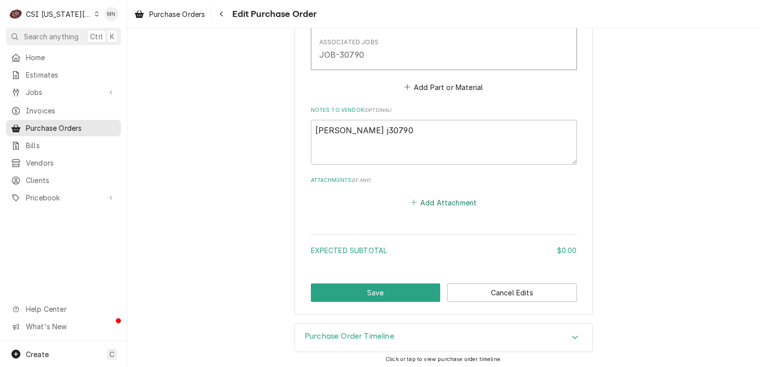
click at [437, 198] on button "Add Attachment" at bounding box center [444, 203] width 70 height 14
type textarea "x"
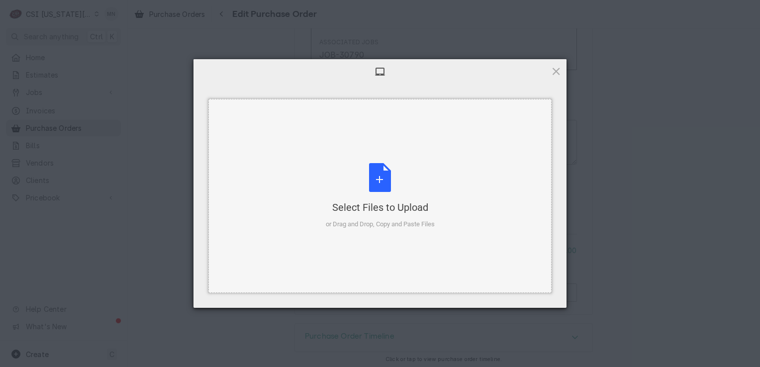
click at [399, 206] on div "Select Files to Upload" at bounding box center [380, 207] width 109 height 14
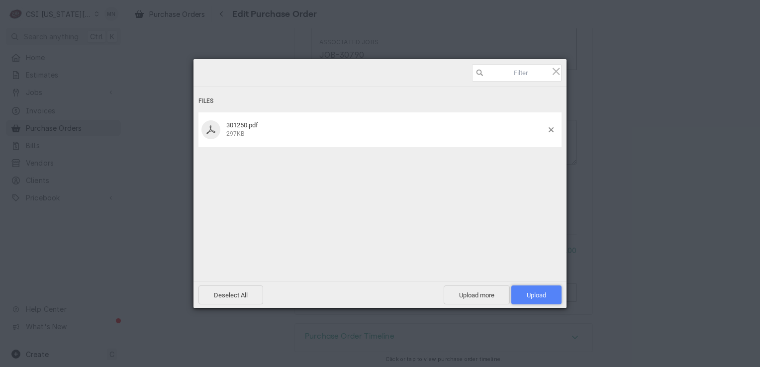
click at [540, 296] on span "Upload 1" at bounding box center [536, 295] width 19 height 7
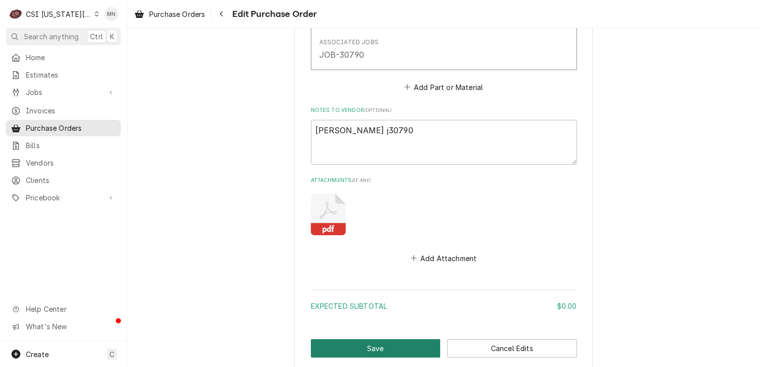
click at [369, 344] on button "Save" at bounding box center [376, 348] width 130 height 18
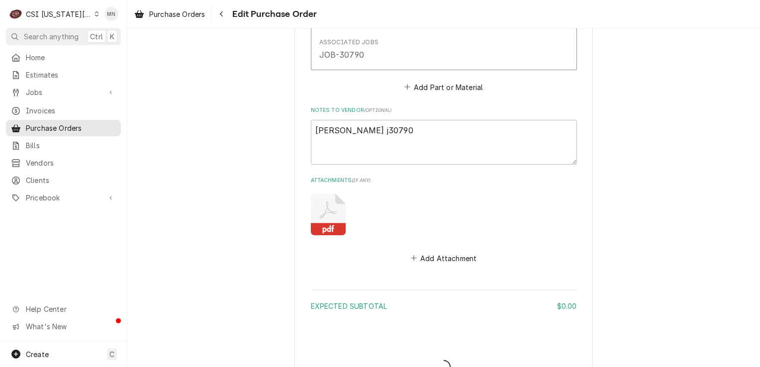
type textarea "x"
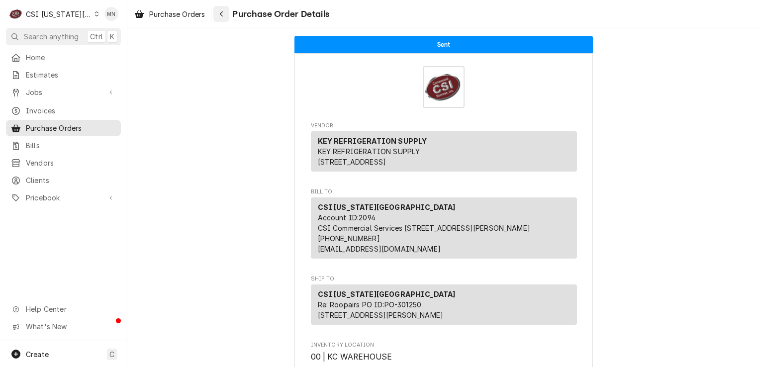
click at [226, 15] on div "Navigate back" at bounding box center [221, 14] width 10 height 10
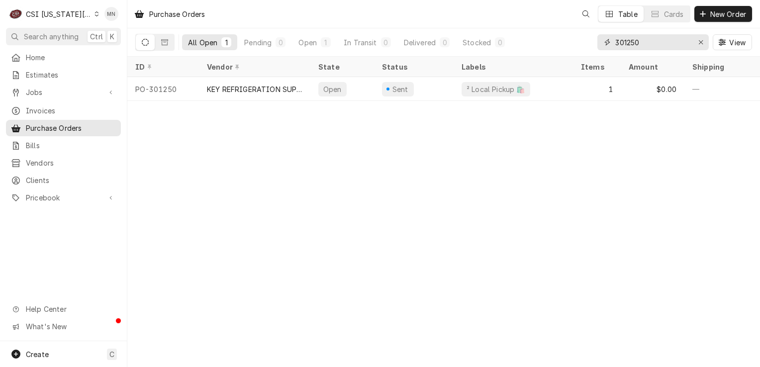
click at [647, 42] on input "301250" at bounding box center [652, 42] width 75 height 16
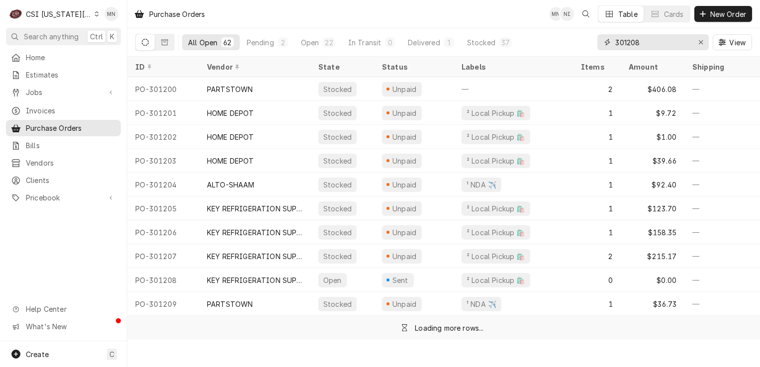
type input "301208"
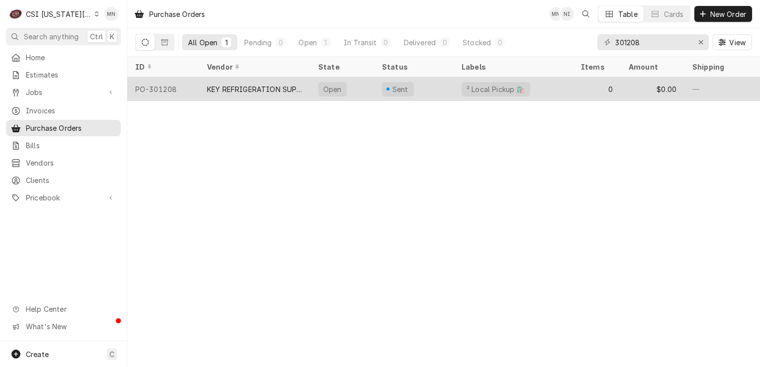
click at [272, 90] on div "KEY REFRIGERATION SUPPLY" at bounding box center [255, 89] width 96 height 10
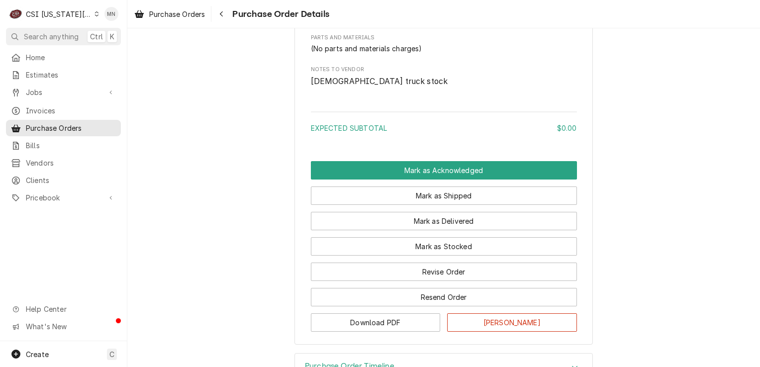
scroll to position [642, 0]
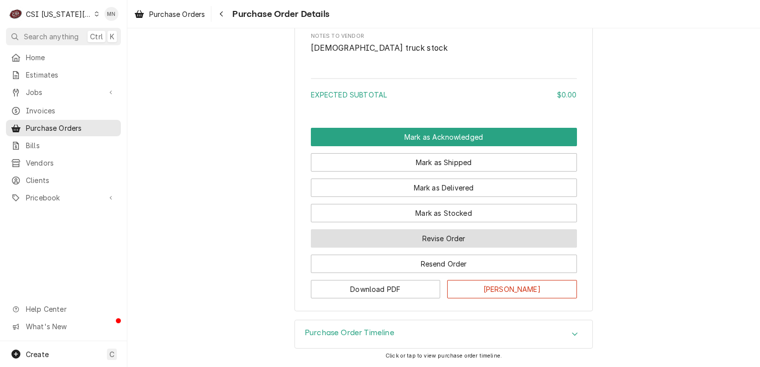
click at [443, 243] on button "Revise Order" at bounding box center [444, 238] width 266 height 18
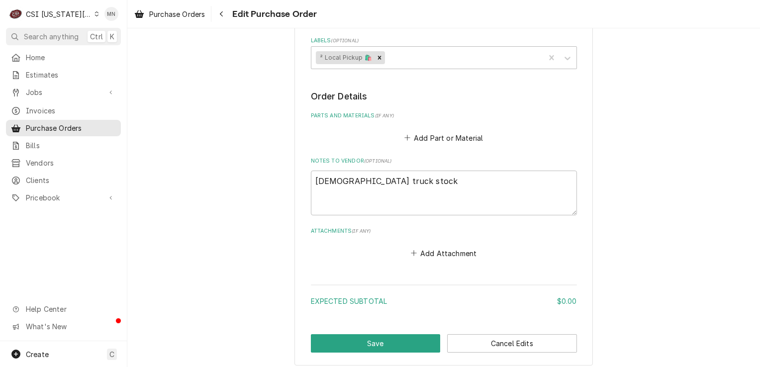
scroll to position [399, 0]
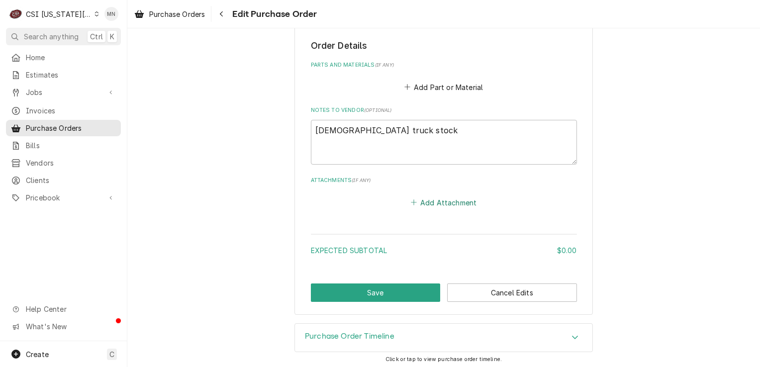
click at [457, 198] on button "Add Attachment" at bounding box center [444, 203] width 70 height 14
type textarea "x"
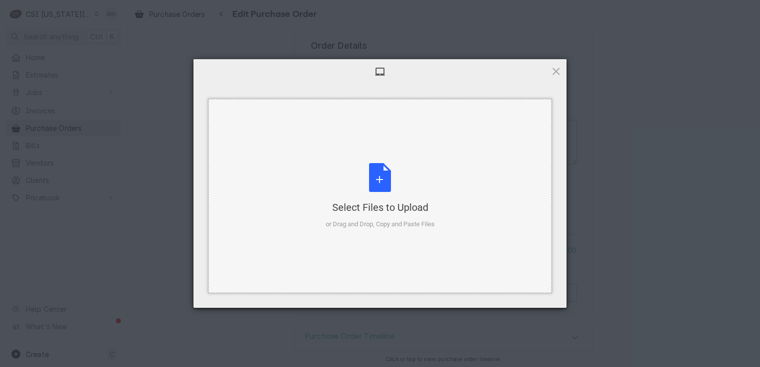
click at [400, 191] on div "Select Files to Upload or Drag and Drop, Copy and Paste Files" at bounding box center [380, 196] width 109 height 66
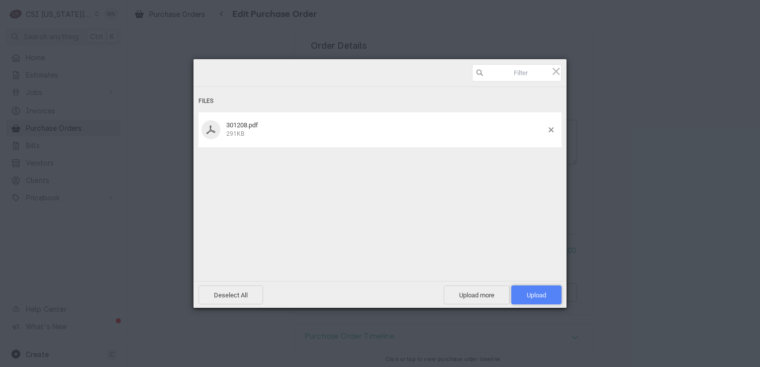
click at [534, 296] on span "Upload 1" at bounding box center [536, 295] width 19 height 7
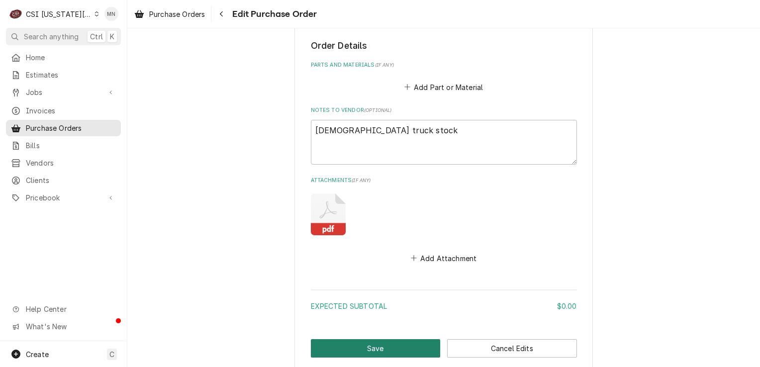
click at [381, 346] on button "Save" at bounding box center [376, 348] width 130 height 18
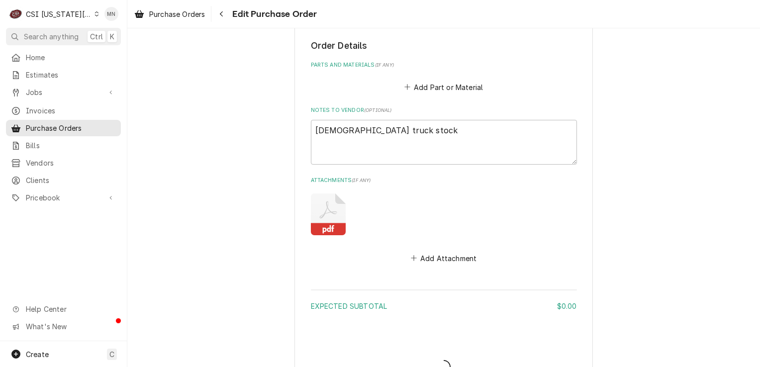
type textarea "x"
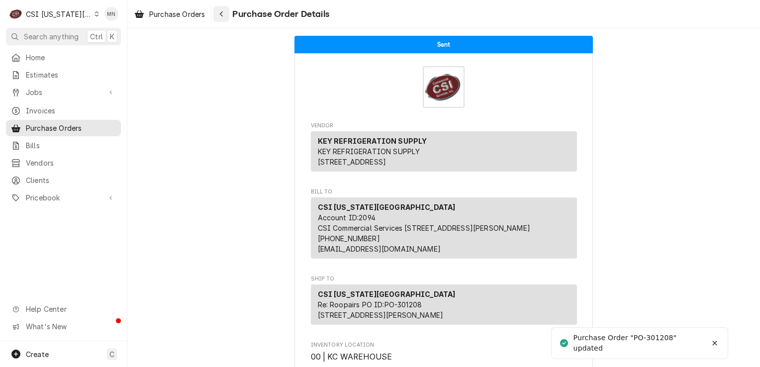
click at [221, 14] on icon "Navigate back" at bounding box center [221, 13] width 4 height 7
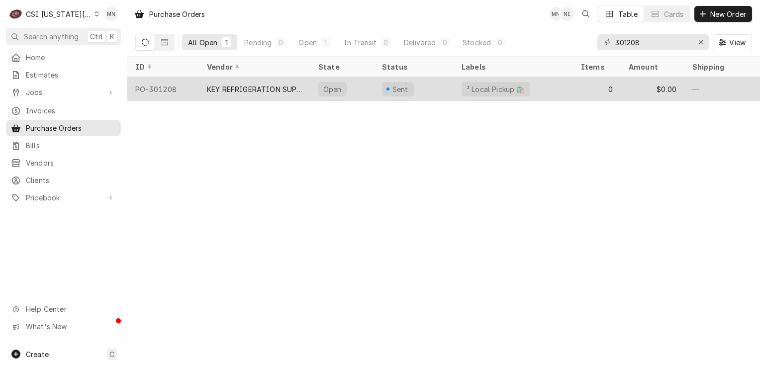
click at [238, 90] on div "KEY REFRIGERATION SUPPLY" at bounding box center [255, 89] width 96 height 10
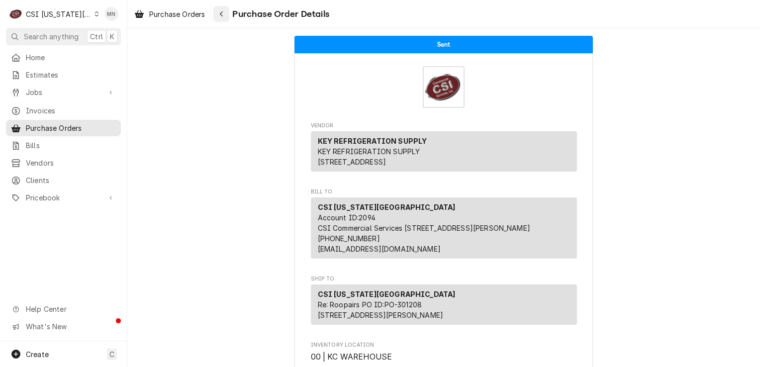
click at [221, 12] on icon "Navigate back" at bounding box center [221, 13] width 4 height 7
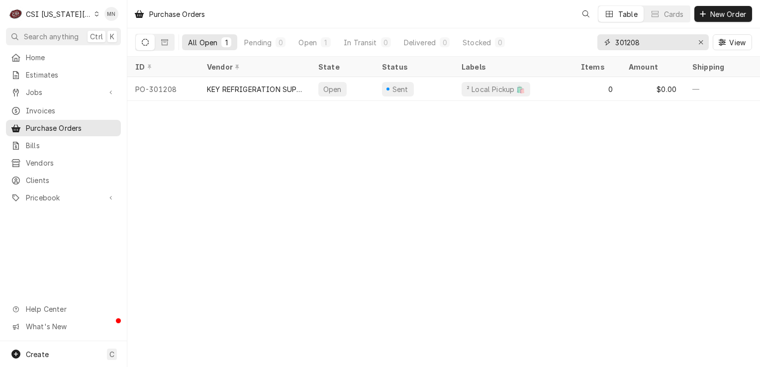
click at [644, 44] on input "301208" at bounding box center [652, 42] width 75 height 16
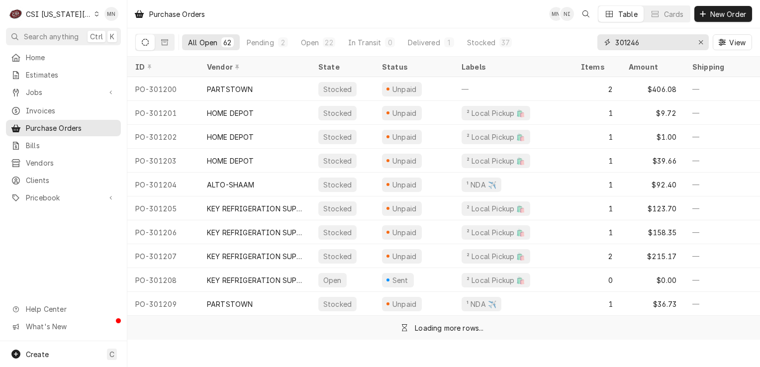
type input "301246"
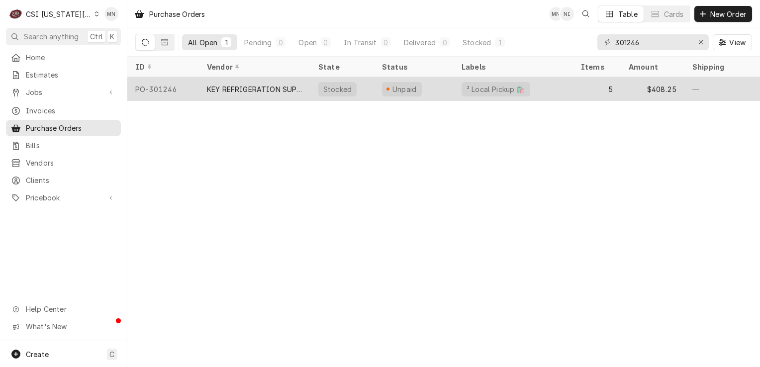
click at [248, 84] on div "KEY REFRIGERATION SUPPLY" at bounding box center [255, 89] width 96 height 10
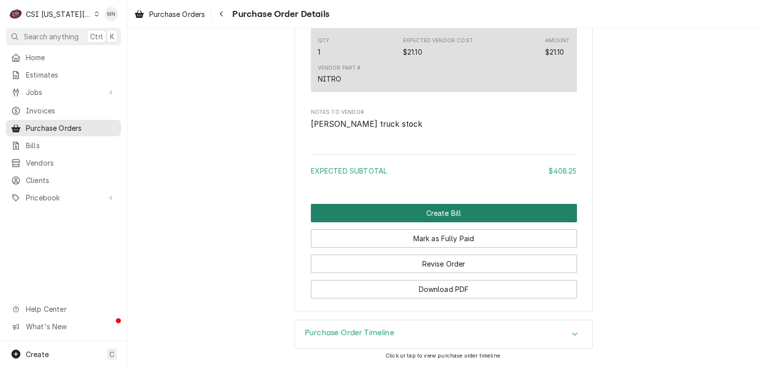
scroll to position [1532, 0]
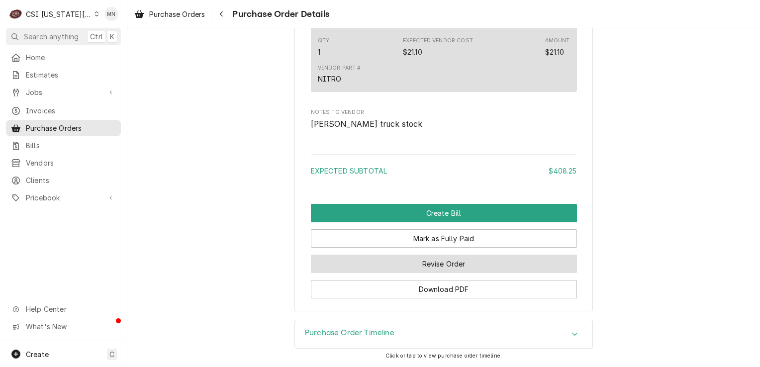
click at [434, 260] on button "Revise Order" at bounding box center [444, 264] width 266 height 18
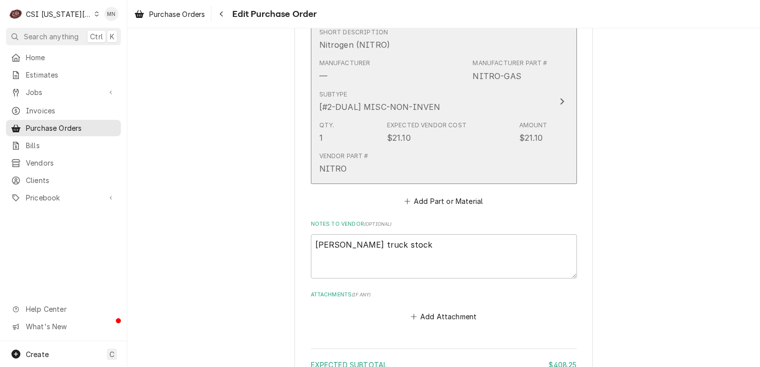
scroll to position [1343, 0]
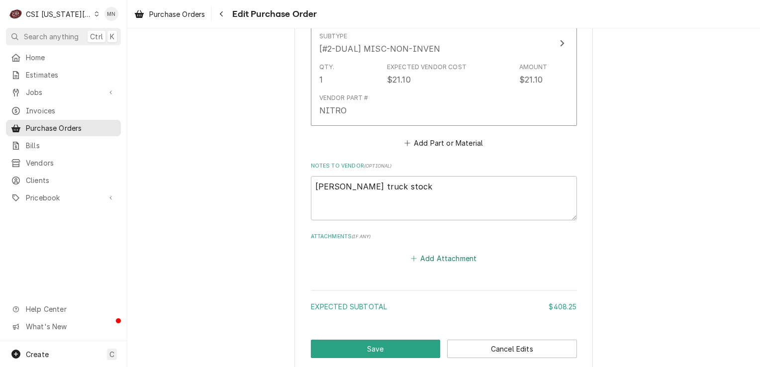
click at [450, 254] on button "Add Attachment" at bounding box center [444, 259] width 70 height 14
type textarea "x"
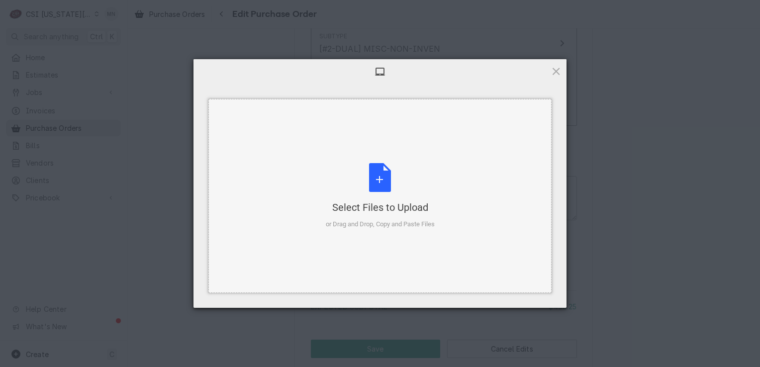
click at [382, 203] on div "Select Files to Upload" at bounding box center [380, 207] width 109 height 14
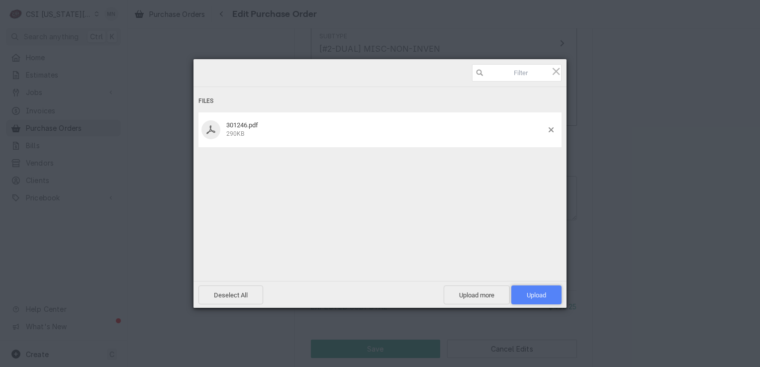
click at [545, 298] on span "Upload 1" at bounding box center [536, 295] width 19 height 7
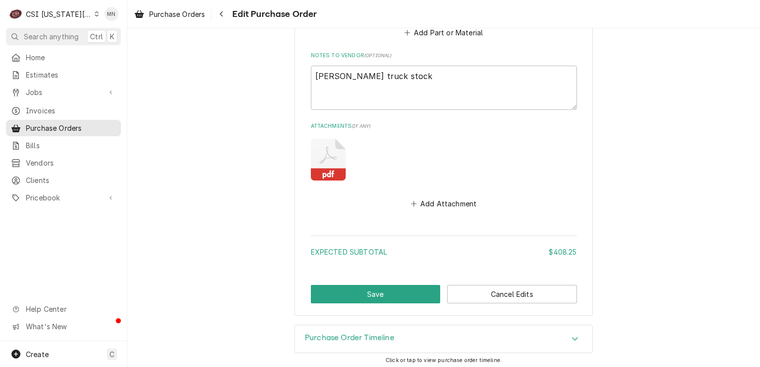
scroll to position [1454, 0]
click at [345, 289] on button "Save" at bounding box center [376, 294] width 130 height 18
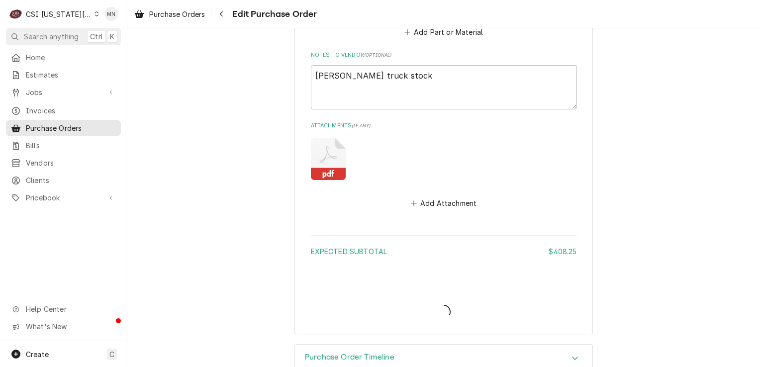
type textarea "x"
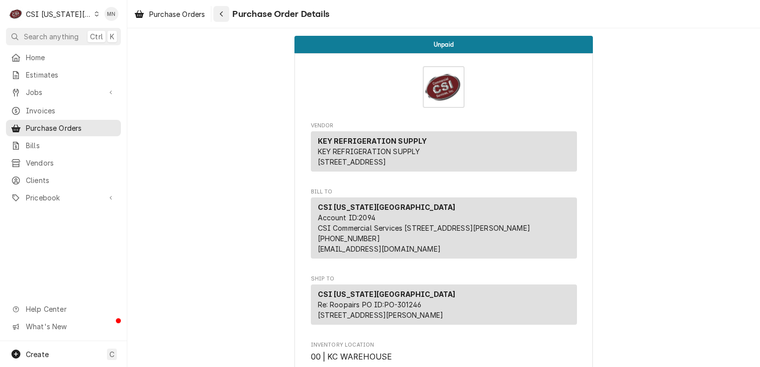
click at [219, 14] on div "Navigate back" at bounding box center [221, 14] width 10 height 10
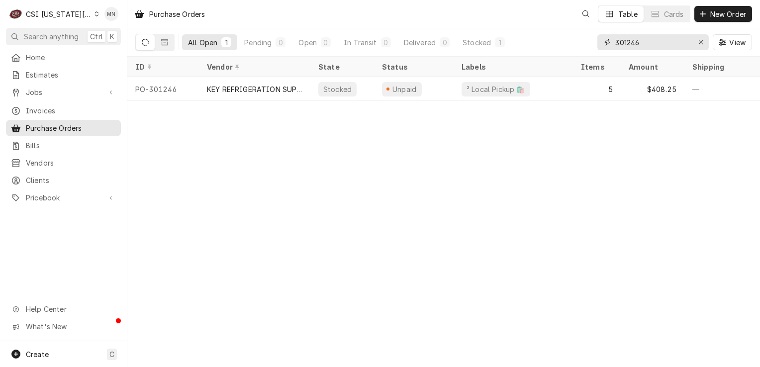
click at [643, 41] on input "301246" at bounding box center [652, 42] width 75 height 16
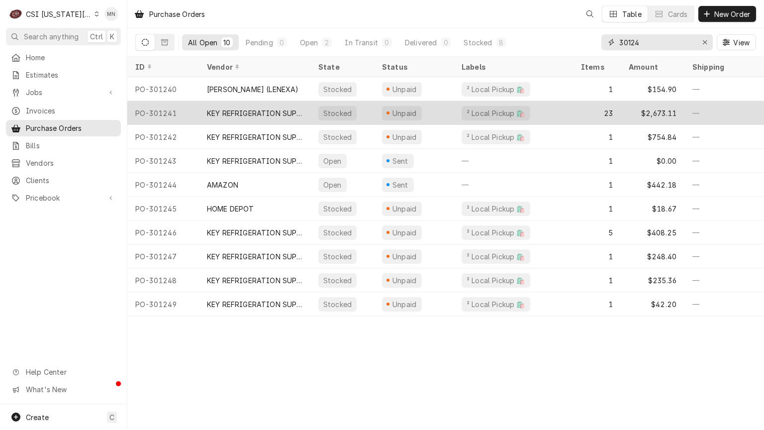
type input "30124"
click at [214, 108] on div "KEY REFRIGERATION SUPPLY" at bounding box center [255, 113] width 96 height 10
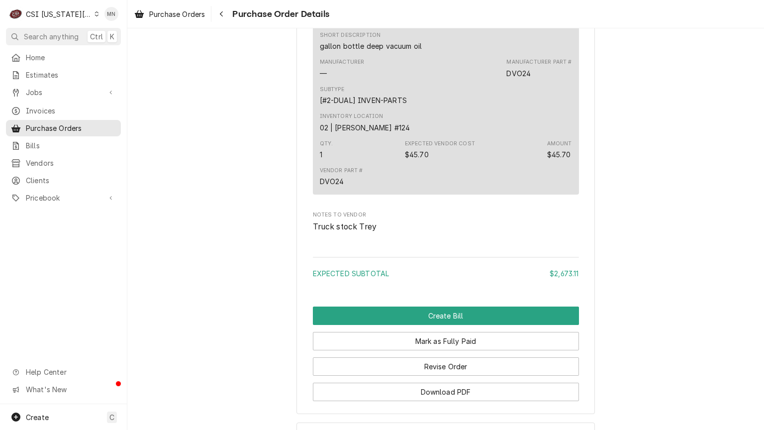
scroll to position [4629, 0]
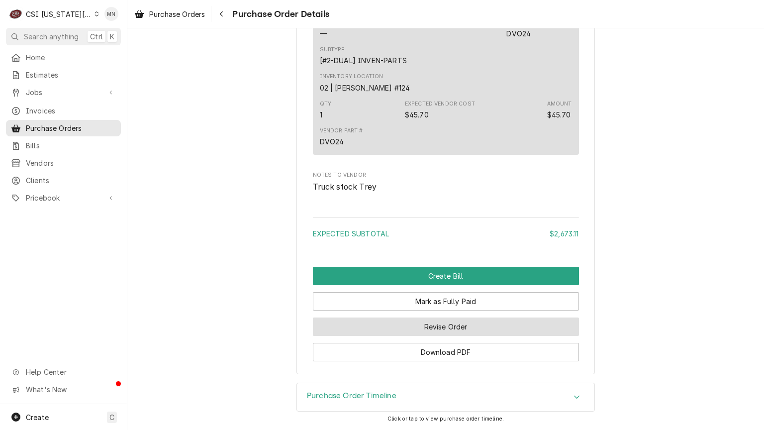
click at [410, 330] on button "Revise Order" at bounding box center [446, 326] width 266 height 18
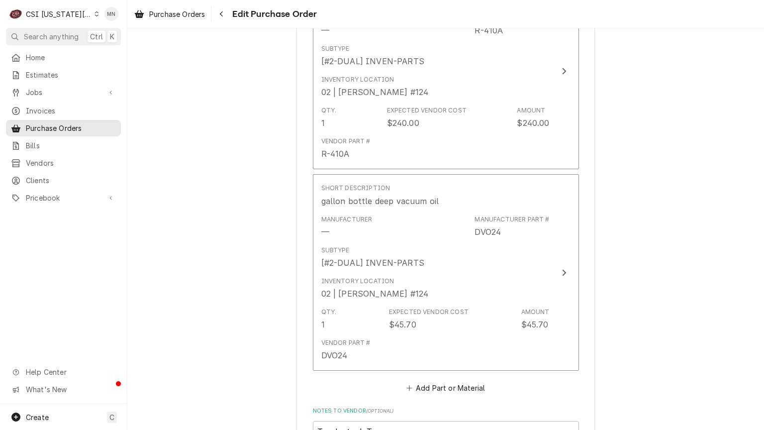
scroll to position [4961, 0]
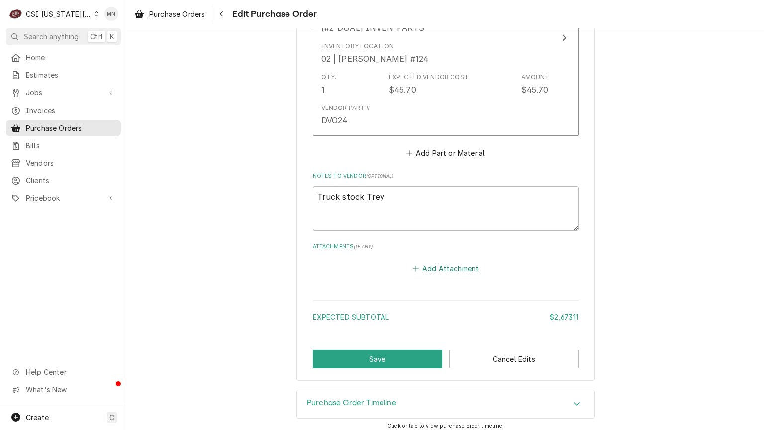
click at [444, 266] on button "Add Attachment" at bounding box center [446, 269] width 70 height 14
type textarea "x"
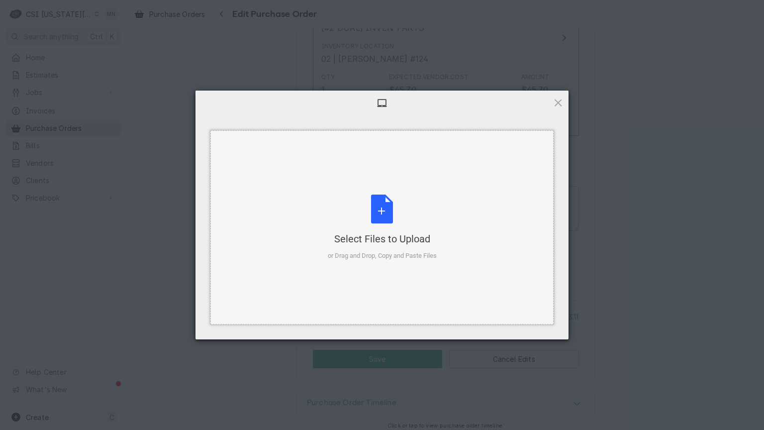
click at [374, 230] on div "Select Files to Upload or Drag and Drop, Copy and Paste Files" at bounding box center [382, 228] width 109 height 66
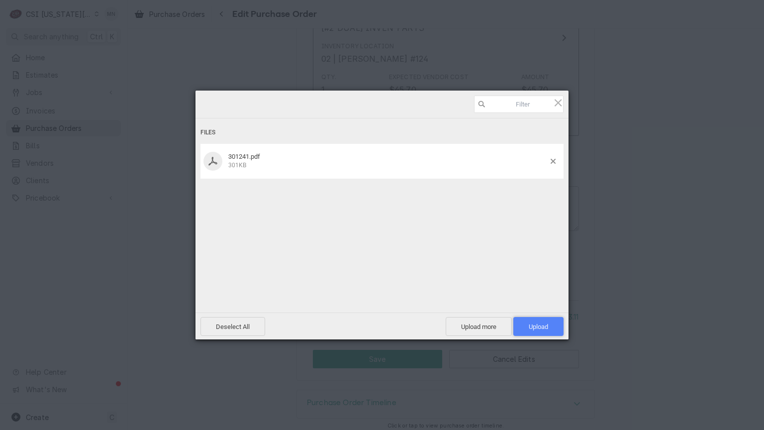
click at [529, 321] on span "Upload 1" at bounding box center [538, 326] width 50 height 19
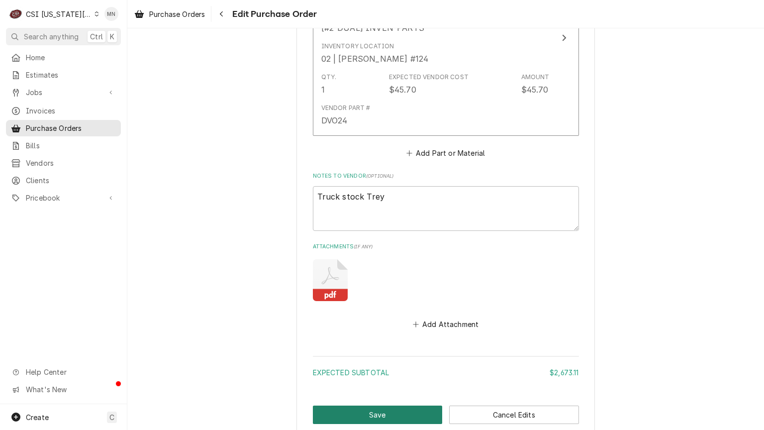
click at [362, 412] on button "Save" at bounding box center [378, 414] width 130 height 18
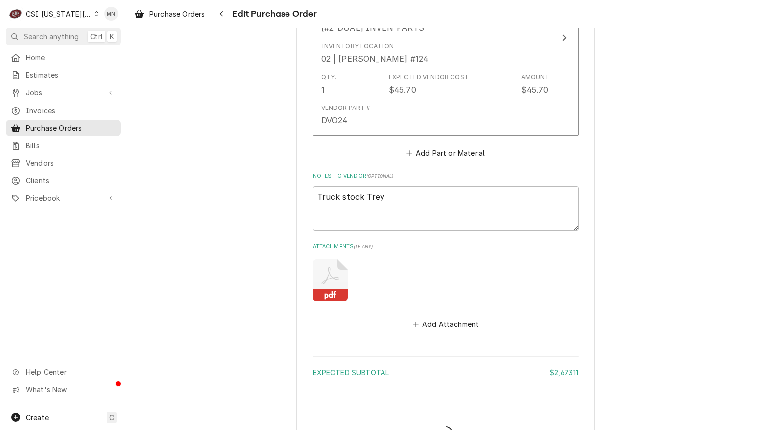
type textarea "x"
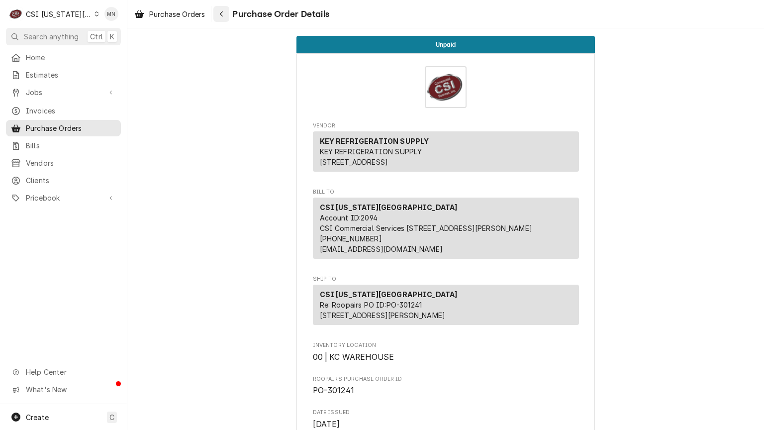
click at [219, 16] on div "Navigate back" at bounding box center [221, 14] width 10 height 10
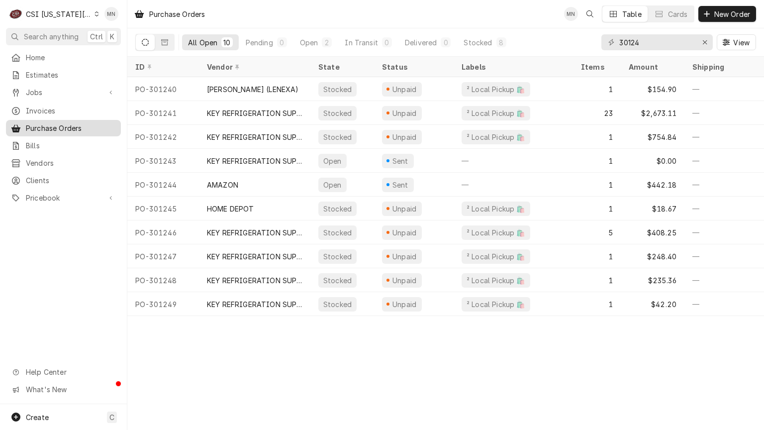
click at [44, 127] on span "Purchase Orders" at bounding box center [71, 128] width 90 height 10
click at [644, 46] on input "30124" at bounding box center [656, 42] width 75 height 16
type input "301241"
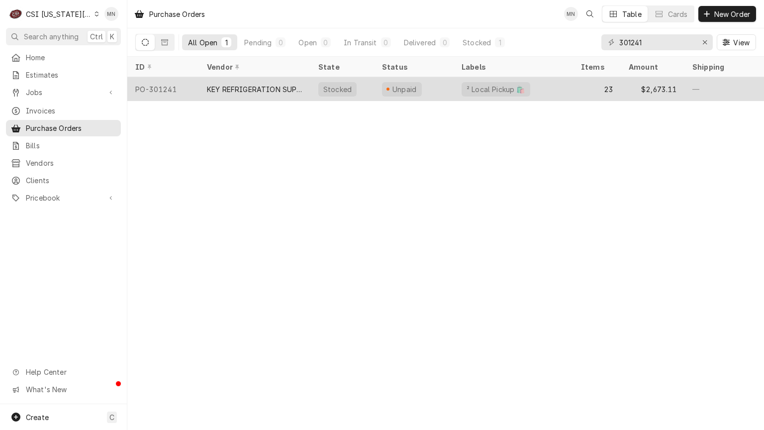
click at [265, 90] on div "KEY REFRIGERATION SUPPLY" at bounding box center [255, 89] width 96 height 10
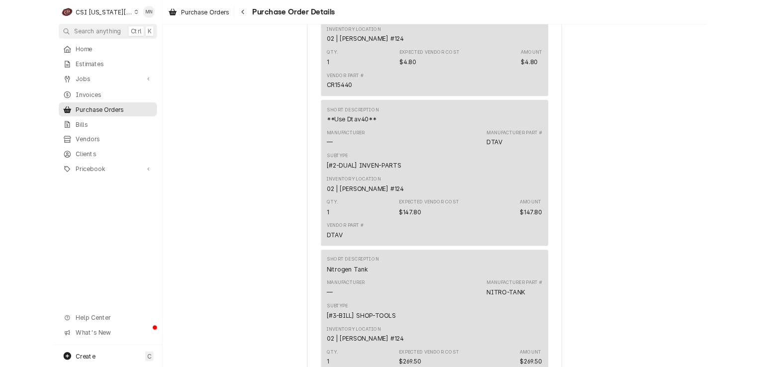
scroll to position [3172, 0]
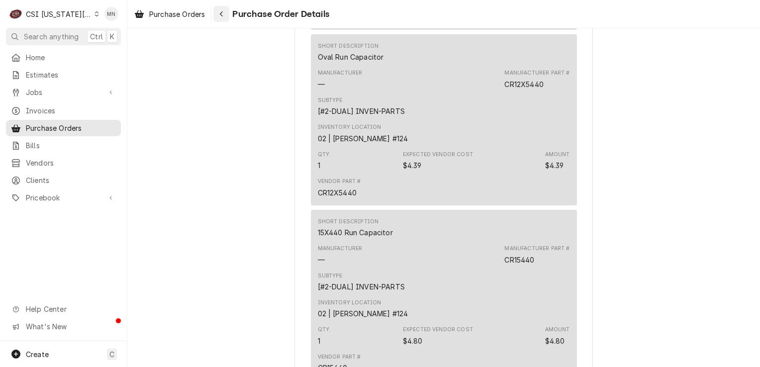
click at [225, 11] on div "Navigate back" at bounding box center [221, 14] width 10 height 10
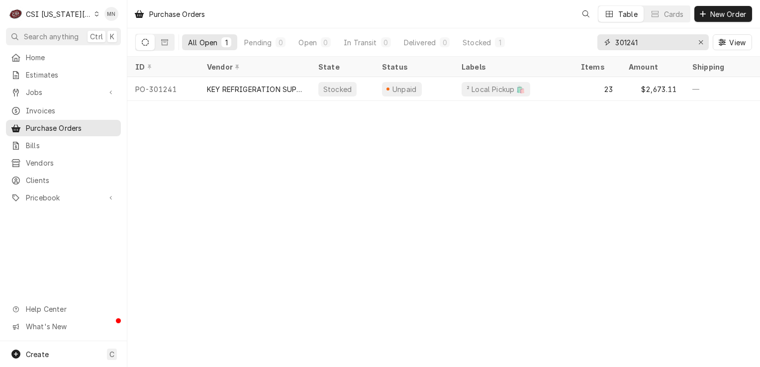
click at [646, 41] on input "301241" at bounding box center [652, 42] width 75 height 16
type input "301242"
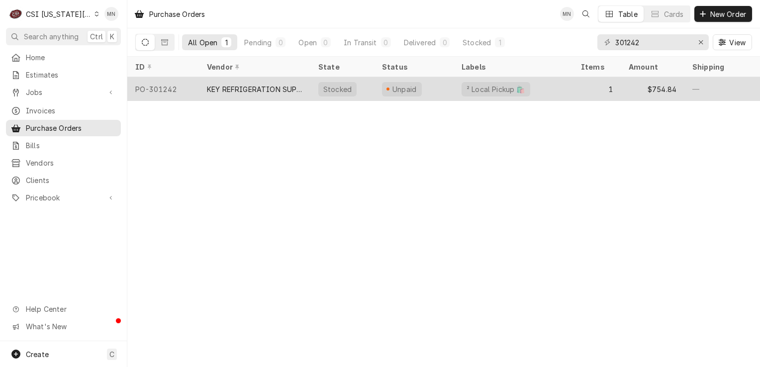
click at [226, 89] on div "KEY REFRIGERATION SUPPLY" at bounding box center [255, 89] width 96 height 10
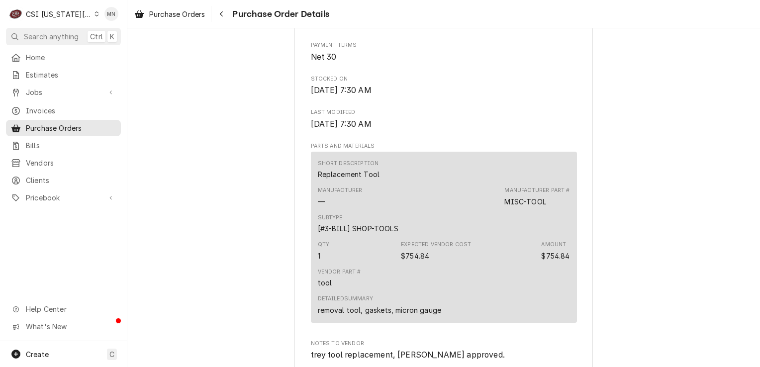
scroll to position [858, 0]
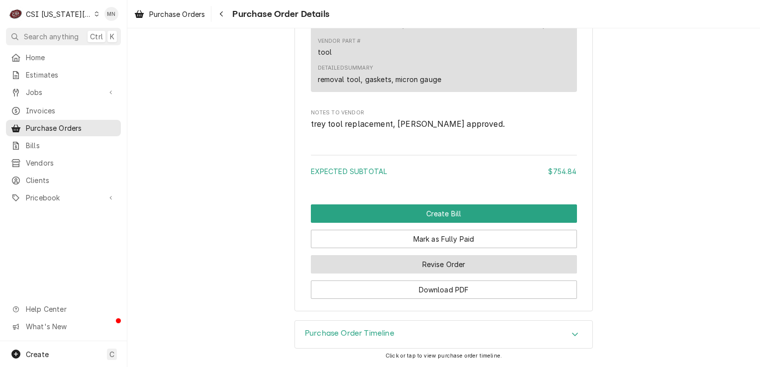
click at [473, 270] on button "Revise Order" at bounding box center [444, 264] width 266 height 18
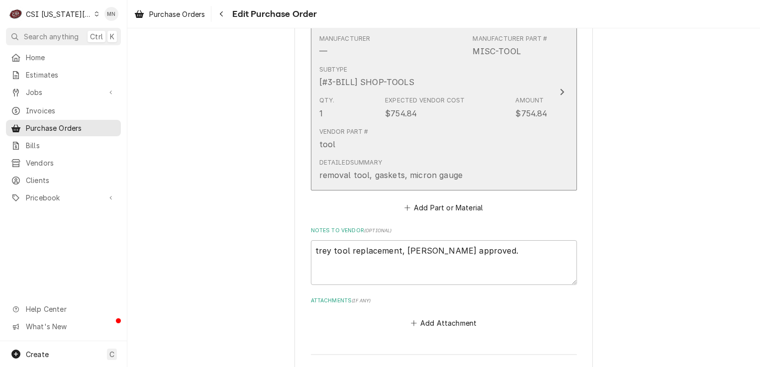
scroll to position [624, 0]
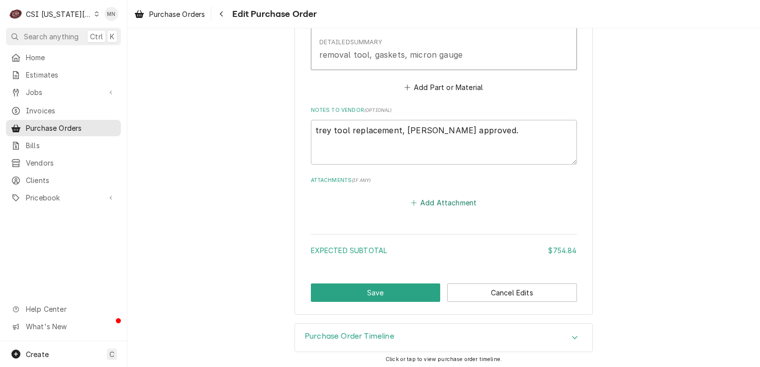
click at [440, 200] on button "Add Attachment" at bounding box center [444, 203] width 70 height 14
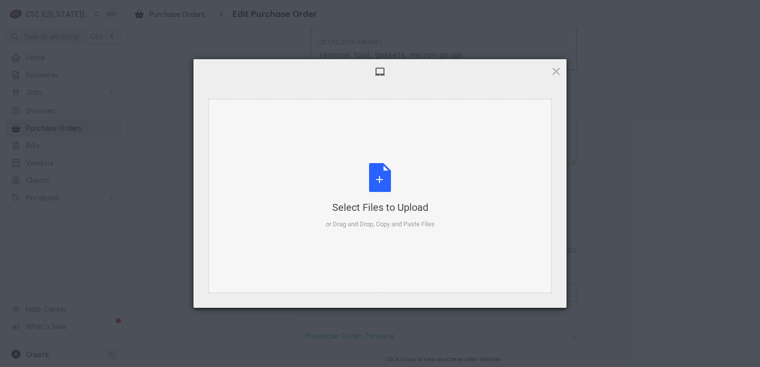
type textarea "x"
click at [391, 190] on div "Select Files to Upload or Drag and Drop, Copy and Paste Files" at bounding box center [380, 196] width 109 height 66
click at [389, 183] on div "Select Files to Upload or Drag and Drop, Copy and Paste Files" at bounding box center [380, 196] width 109 height 66
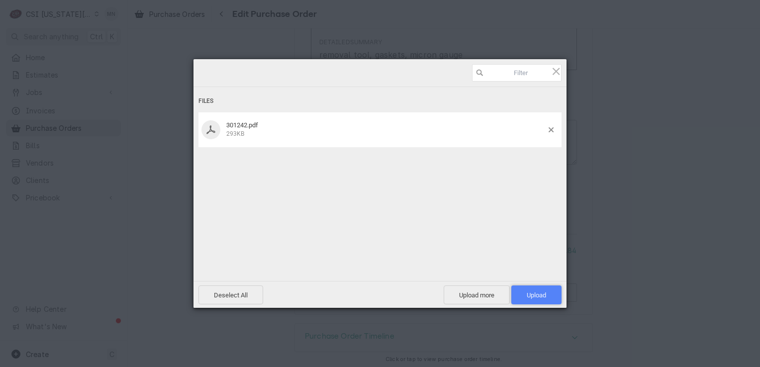
click at [534, 297] on span "Upload 1" at bounding box center [536, 295] width 19 height 7
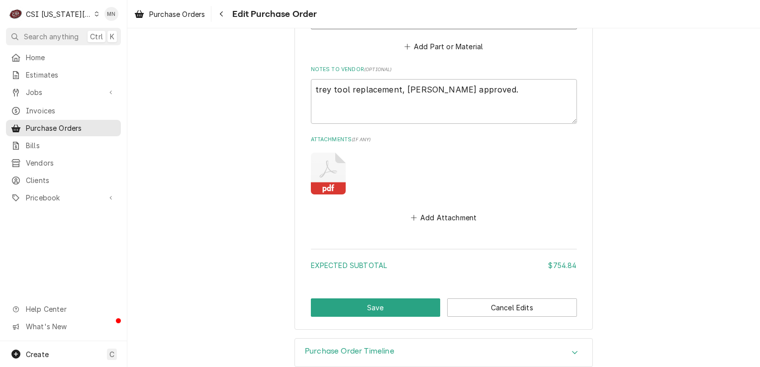
scroll to position [680, 0]
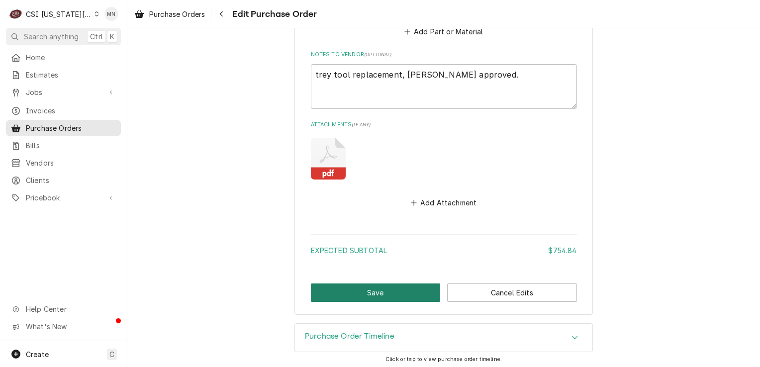
click at [373, 294] on button "Save" at bounding box center [376, 293] width 130 height 18
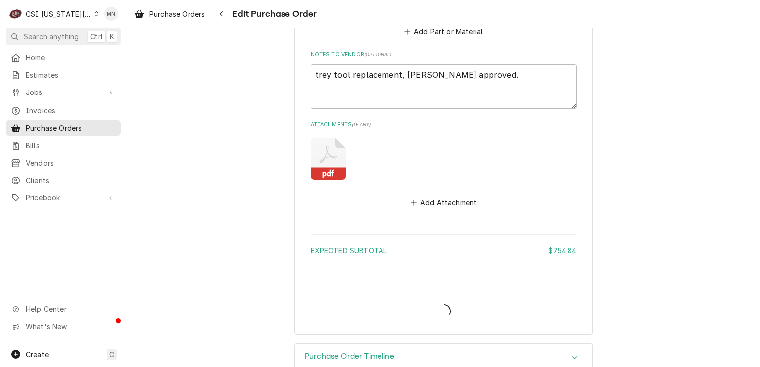
type textarea "x"
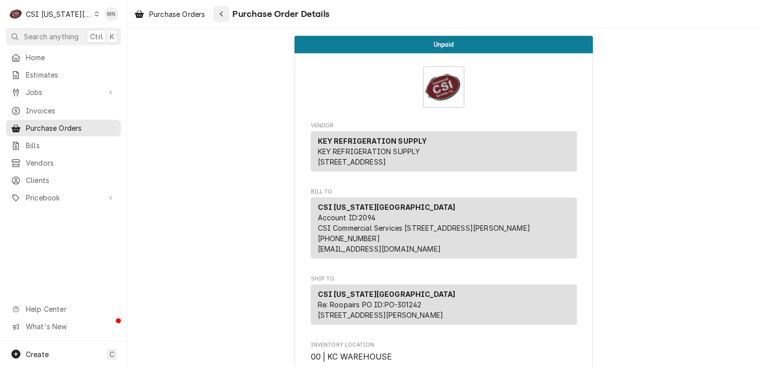
click at [225, 16] on div "Navigate back" at bounding box center [221, 14] width 10 height 10
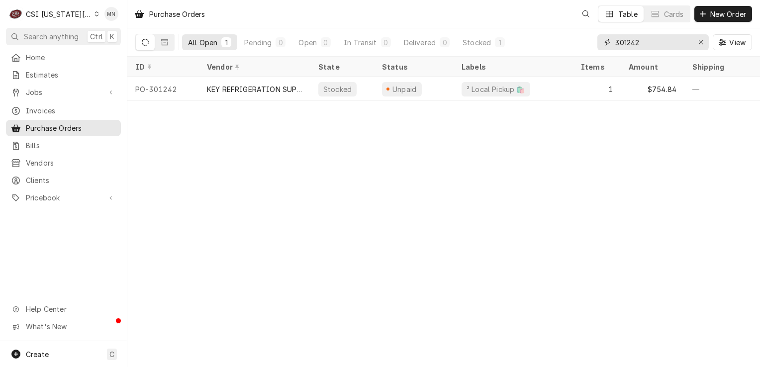
click at [645, 38] on input "301242" at bounding box center [652, 42] width 75 height 16
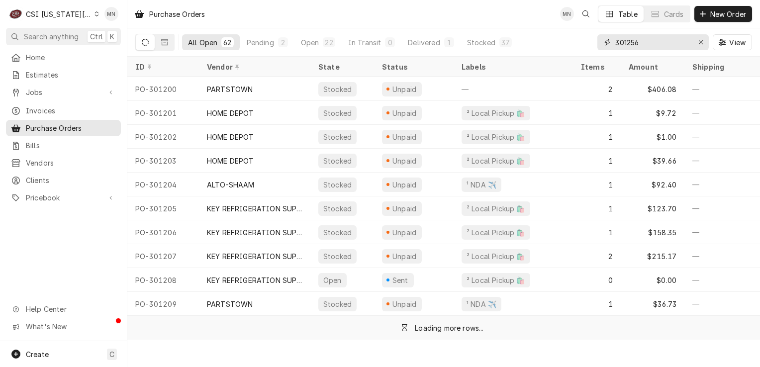
type input "301256"
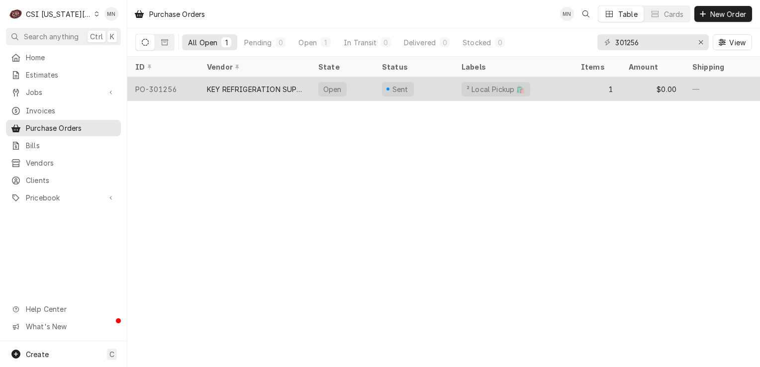
click at [243, 88] on div "KEY REFRIGERATION SUPPLY" at bounding box center [255, 89] width 96 height 10
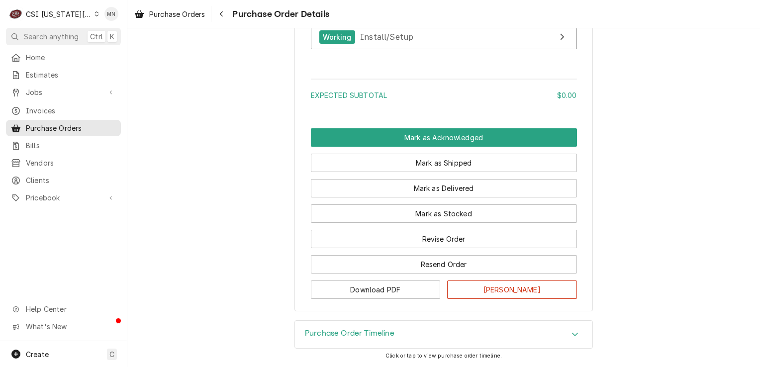
scroll to position [862, 0]
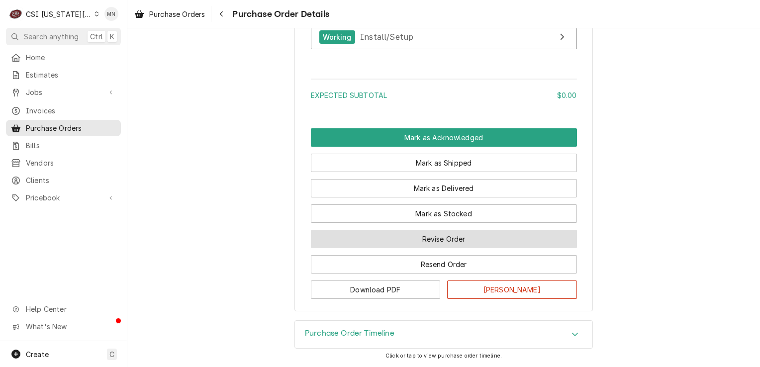
click at [430, 241] on button "Revise Order" at bounding box center [444, 239] width 266 height 18
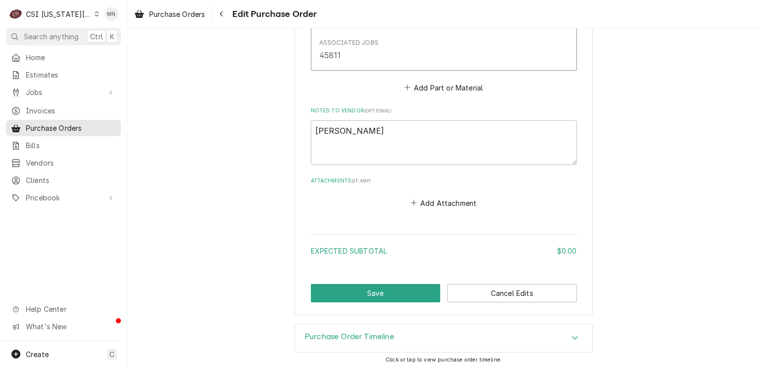
scroll to position [601, 0]
click at [433, 200] on button "Add Attachment" at bounding box center [444, 203] width 70 height 14
type textarea "x"
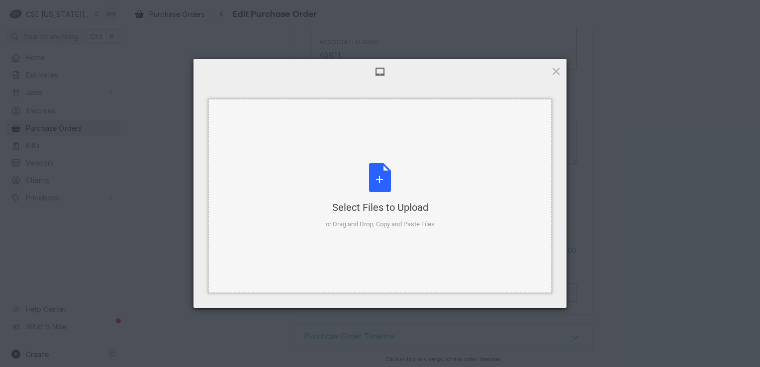
click at [398, 198] on div "Select Files to Upload or Drag and Drop, Copy and Paste Files" at bounding box center [380, 196] width 109 height 66
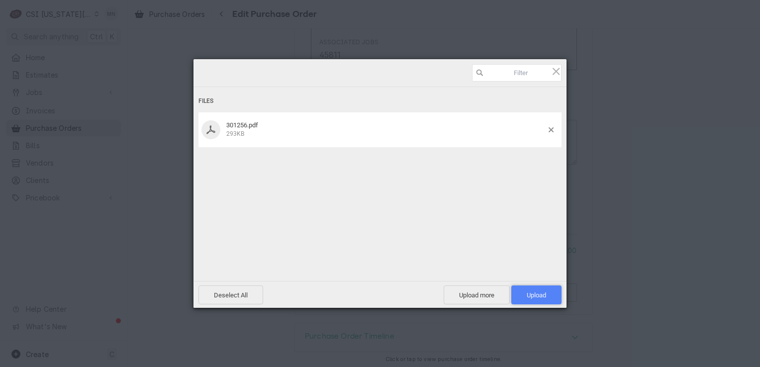
click at [533, 286] on span "Upload 1" at bounding box center [536, 295] width 50 height 19
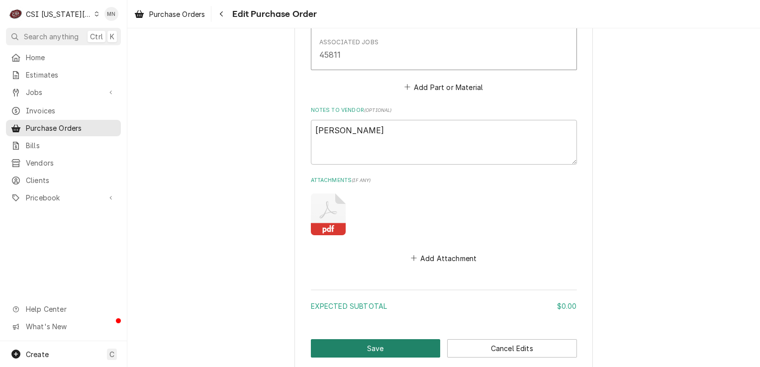
click at [396, 343] on button "Save" at bounding box center [376, 348] width 130 height 18
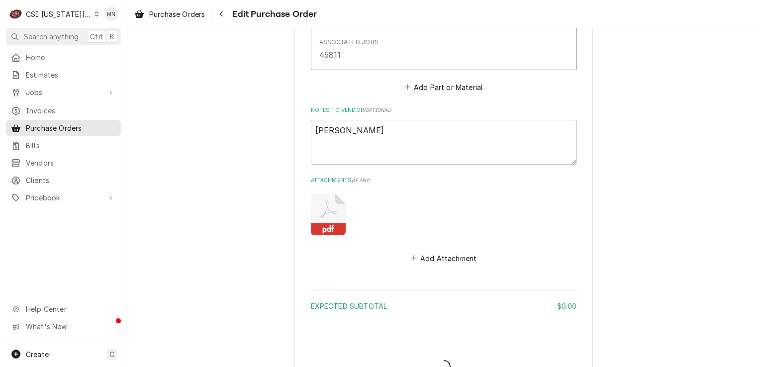
type textarea "x"
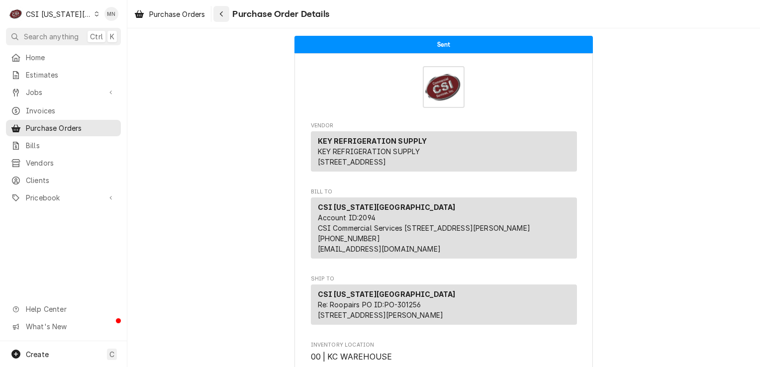
click at [219, 15] on div "Navigate back" at bounding box center [221, 14] width 10 height 10
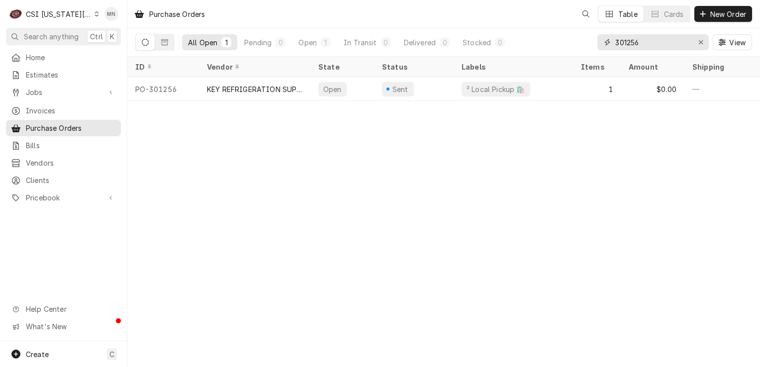
click at [641, 40] on input "301256" at bounding box center [652, 42] width 75 height 16
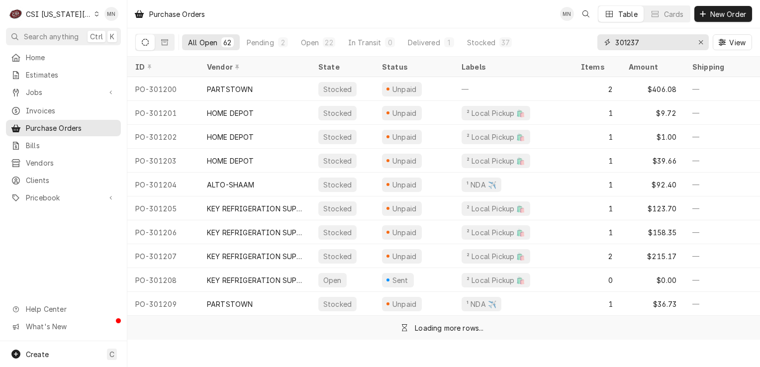
type input "301237"
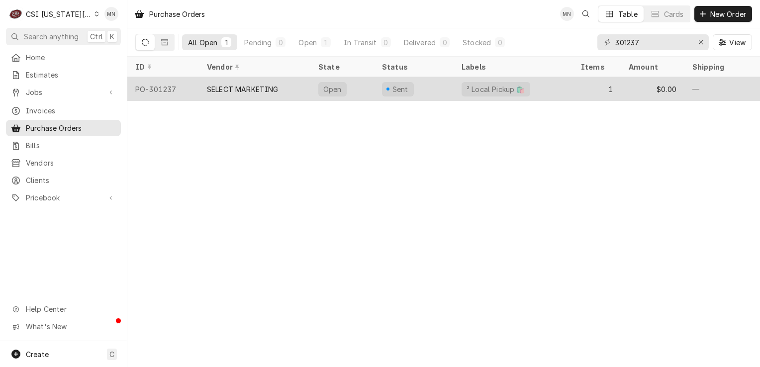
click at [253, 89] on div "SELECT MARKETING" at bounding box center [243, 89] width 72 height 10
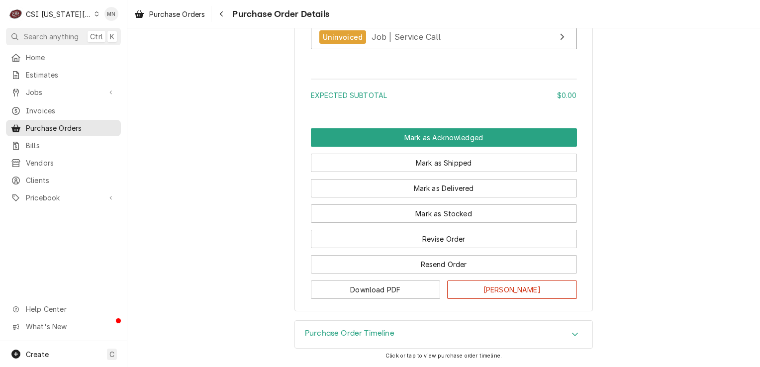
scroll to position [852, 0]
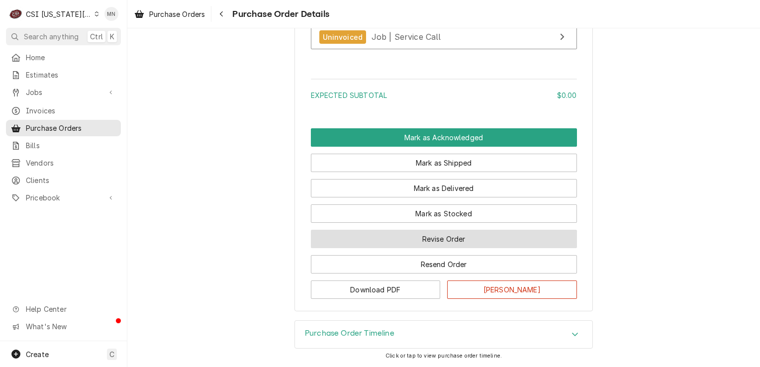
click at [440, 242] on button "Revise Order" at bounding box center [444, 239] width 266 height 18
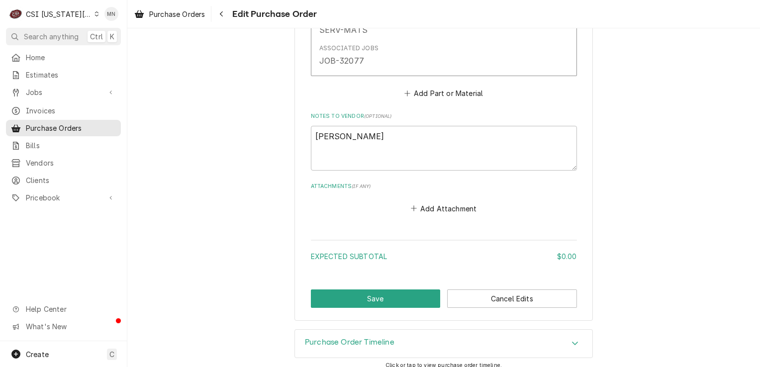
scroll to position [567, 0]
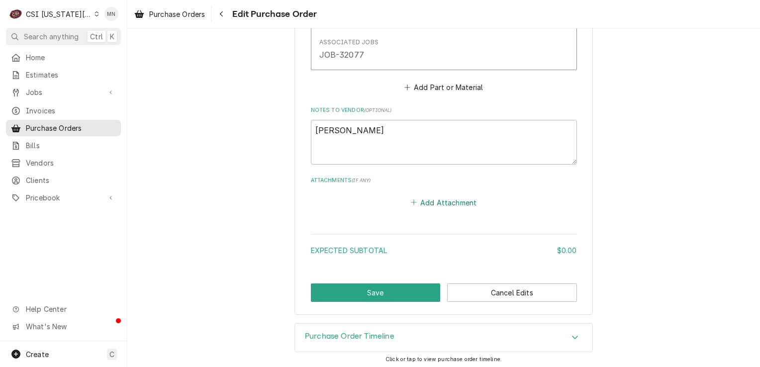
click at [434, 203] on button "Add Attachment" at bounding box center [444, 203] width 70 height 14
type textarea "x"
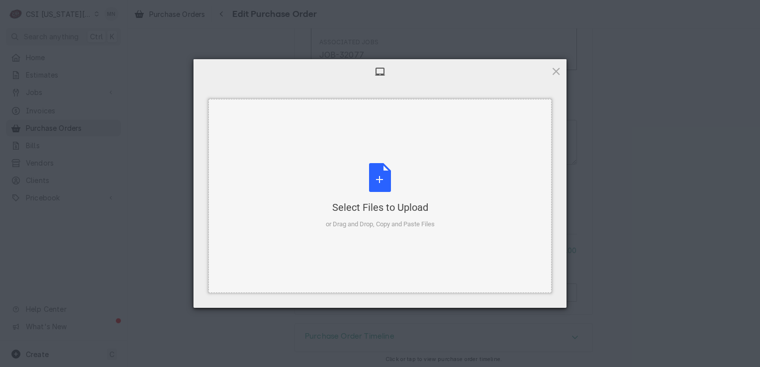
click at [370, 180] on div "Select Files to Upload or Drag and Drop, Copy and Paste Files" at bounding box center [380, 196] width 109 height 66
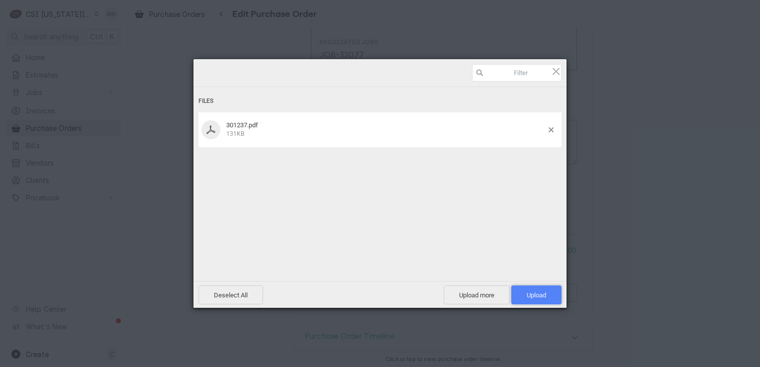
click at [535, 299] on span "Upload 1" at bounding box center [536, 295] width 50 height 19
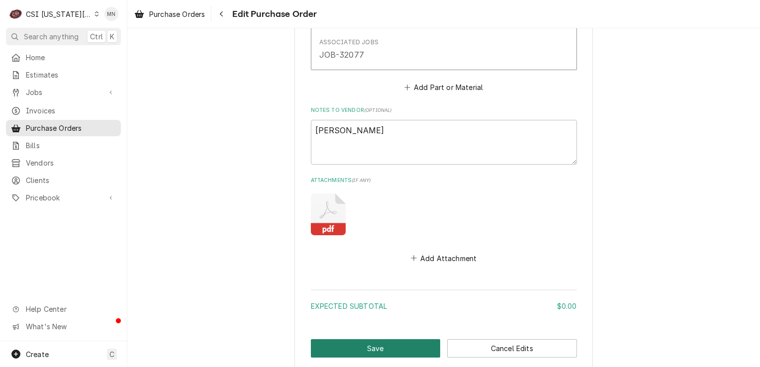
click at [385, 351] on button "Save" at bounding box center [376, 348] width 130 height 18
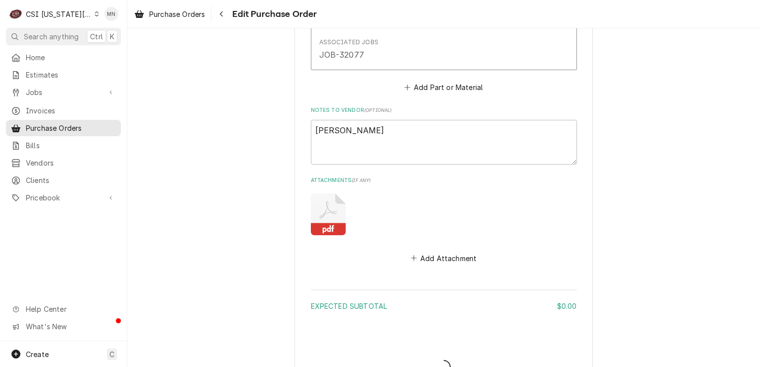
type textarea "x"
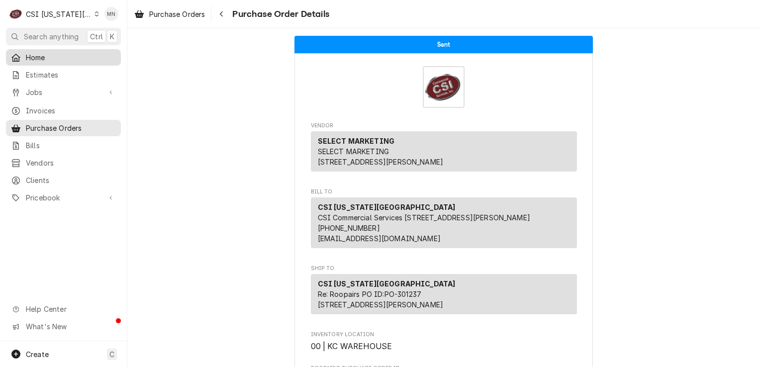
click at [29, 57] on span "Home" at bounding box center [71, 57] width 90 height 10
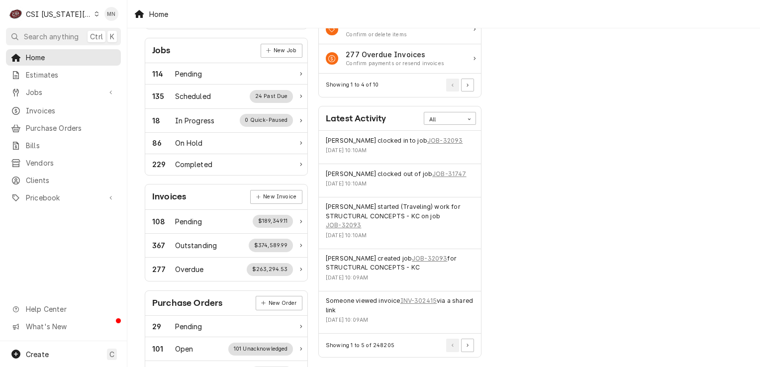
scroll to position [149, 0]
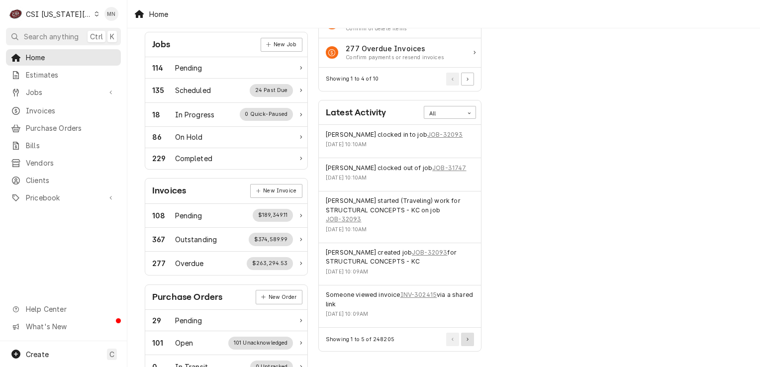
click at [470, 337] on button "Pagination Controls" at bounding box center [467, 339] width 13 height 13
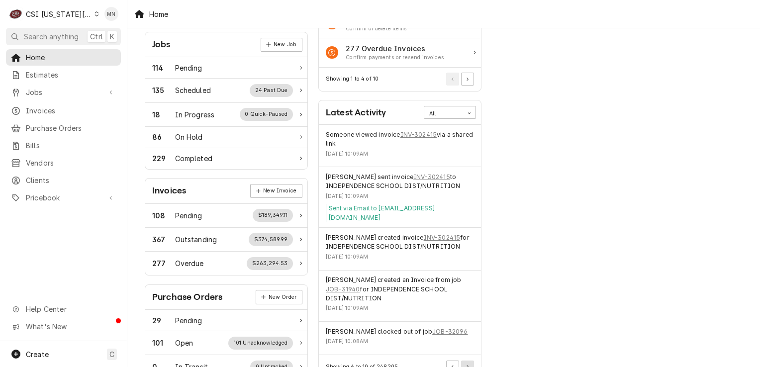
scroll to position [199, 0]
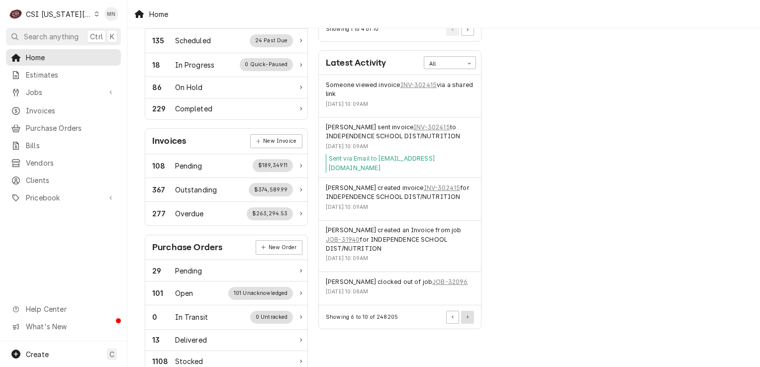
click at [468, 315] on icon "Pagination Controls" at bounding box center [468, 316] width 2 height 3
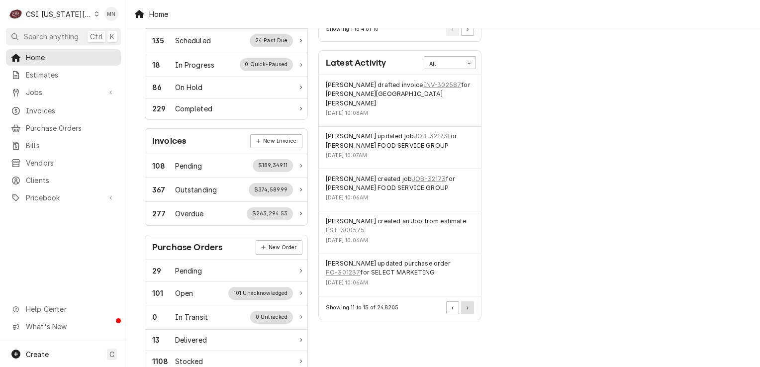
scroll to position [50, 0]
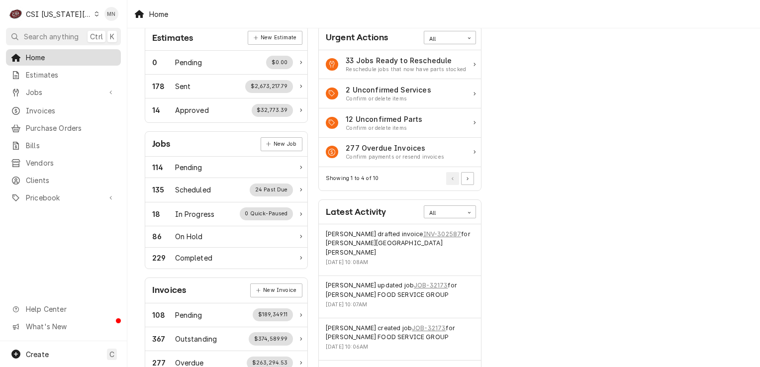
click at [36, 57] on span "Home" at bounding box center [71, 57] width 90 height 10
